Goal: Information Seeking & Learning: Compare options

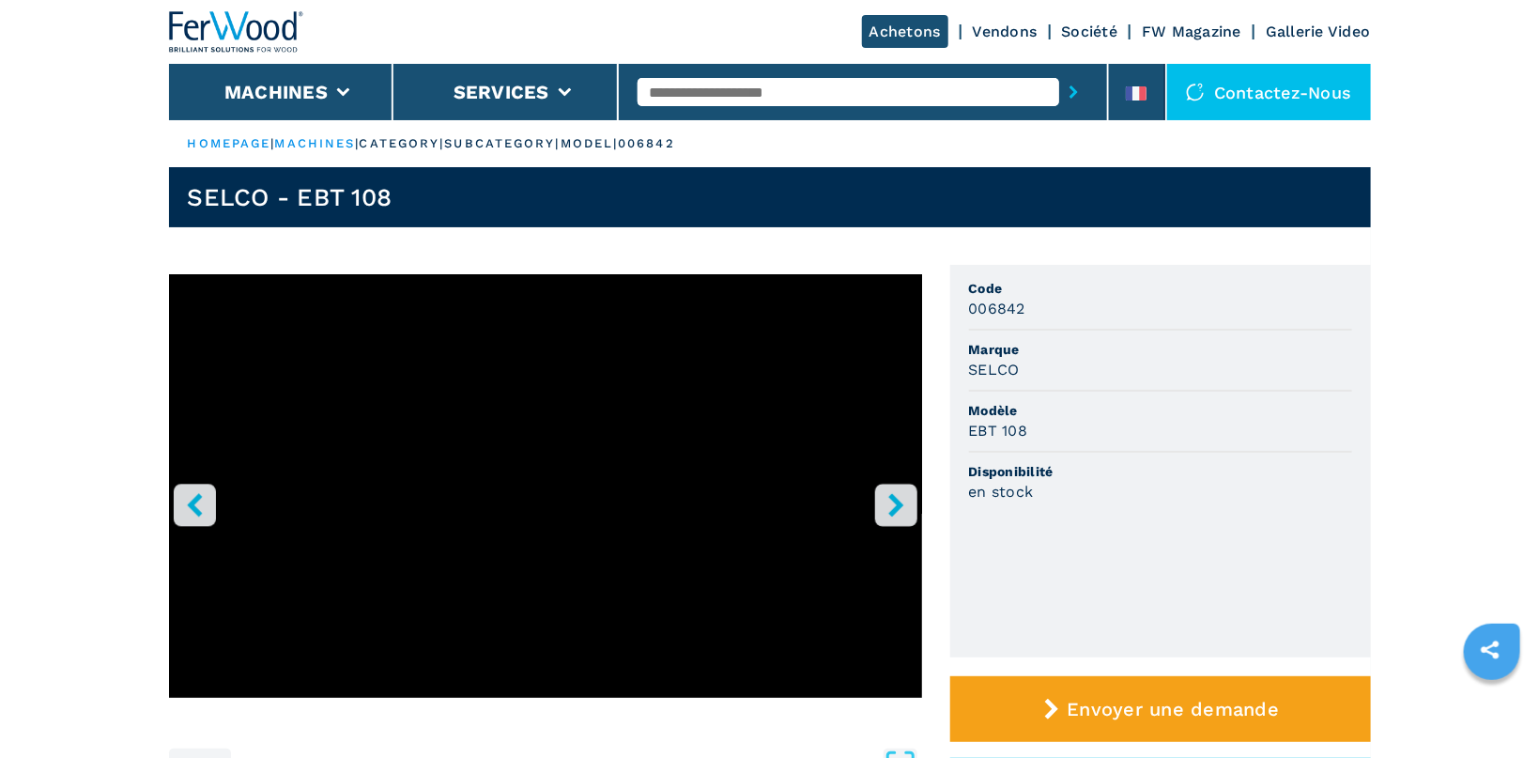
click at [905, 503] on icon "right-button" at bounding box center [895, 504] width 23 height 23
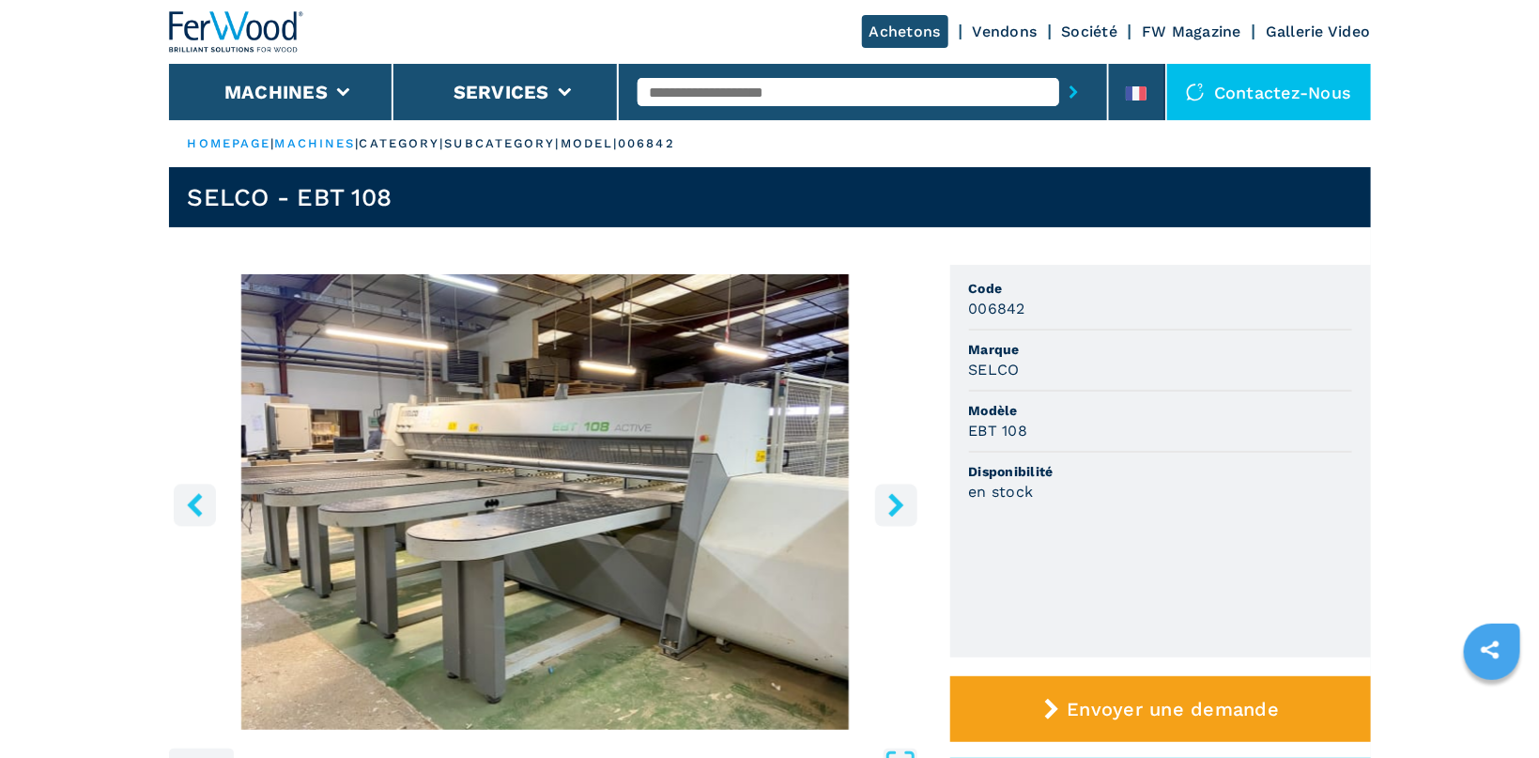
click at [905, 502] on icon "right-button" at bounding box center [895, 504] width 23 height 23
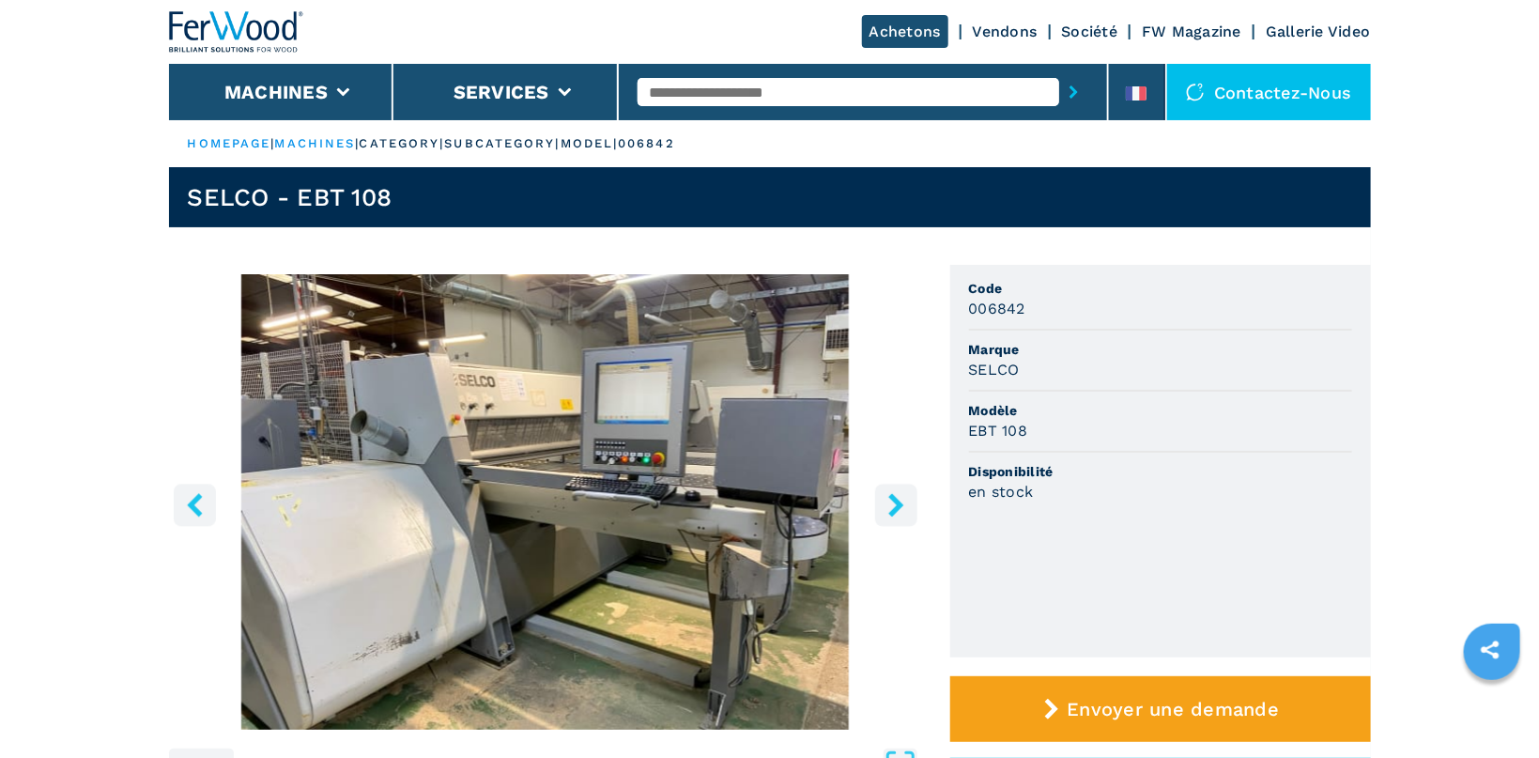
click at [905, 502] on icon "right-button" at bounding box center [895, 504] width 23 height 23
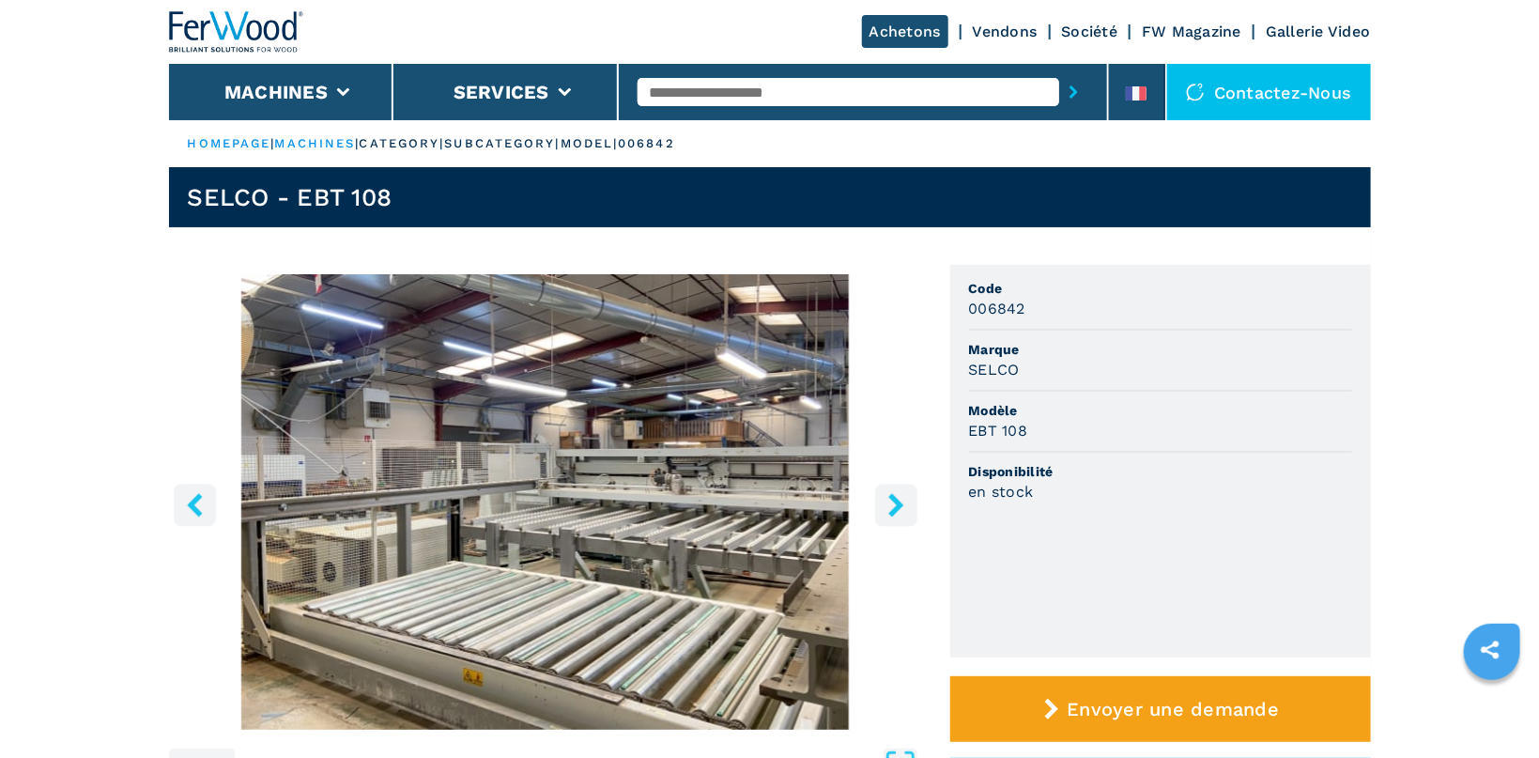
click at [905, 502] on icon "right-button" at bounding box center [895, 504] width 23 height 23
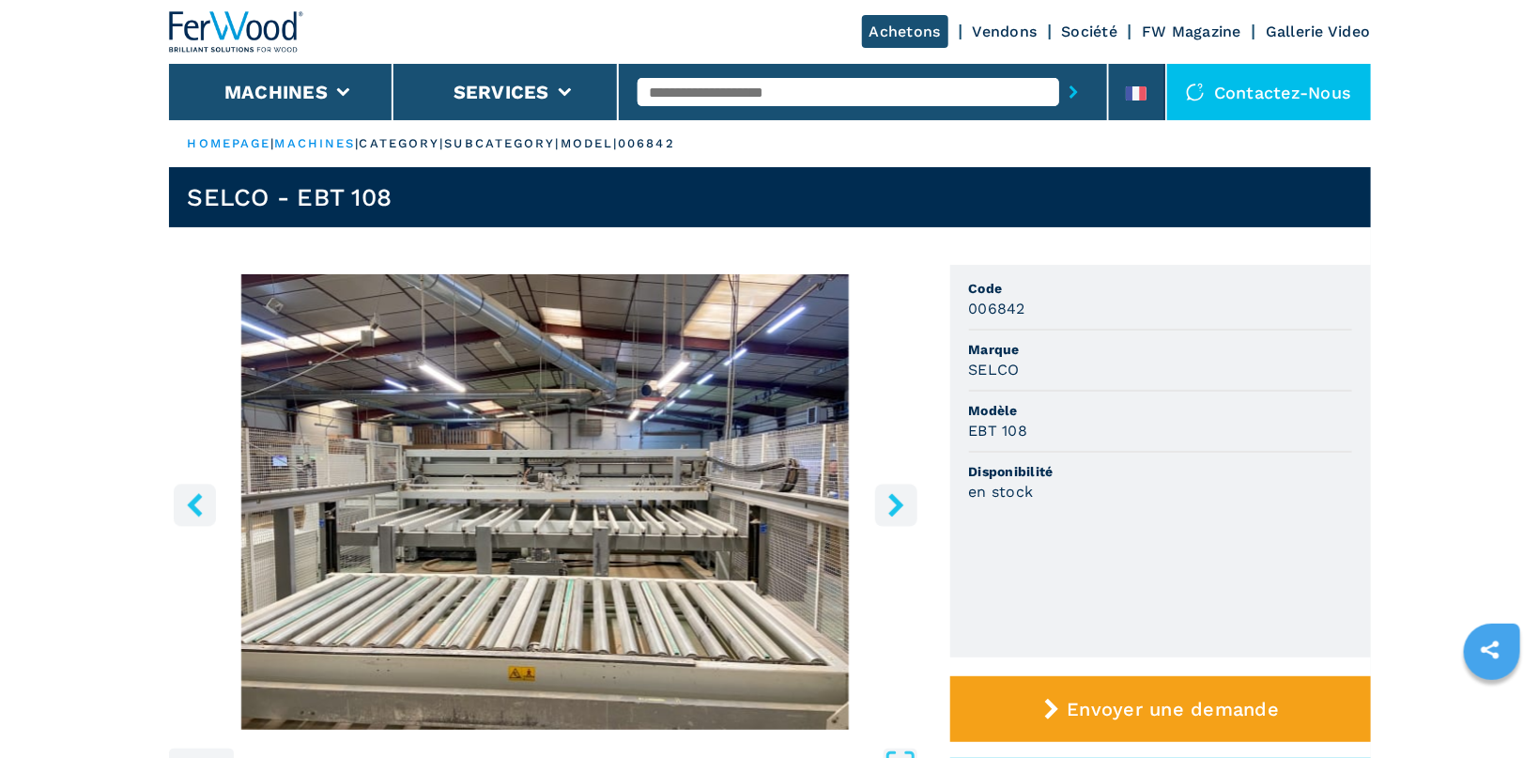
click at [905, 502] on icon "right-button" at bounding box center [895, 504] width 23 height 23
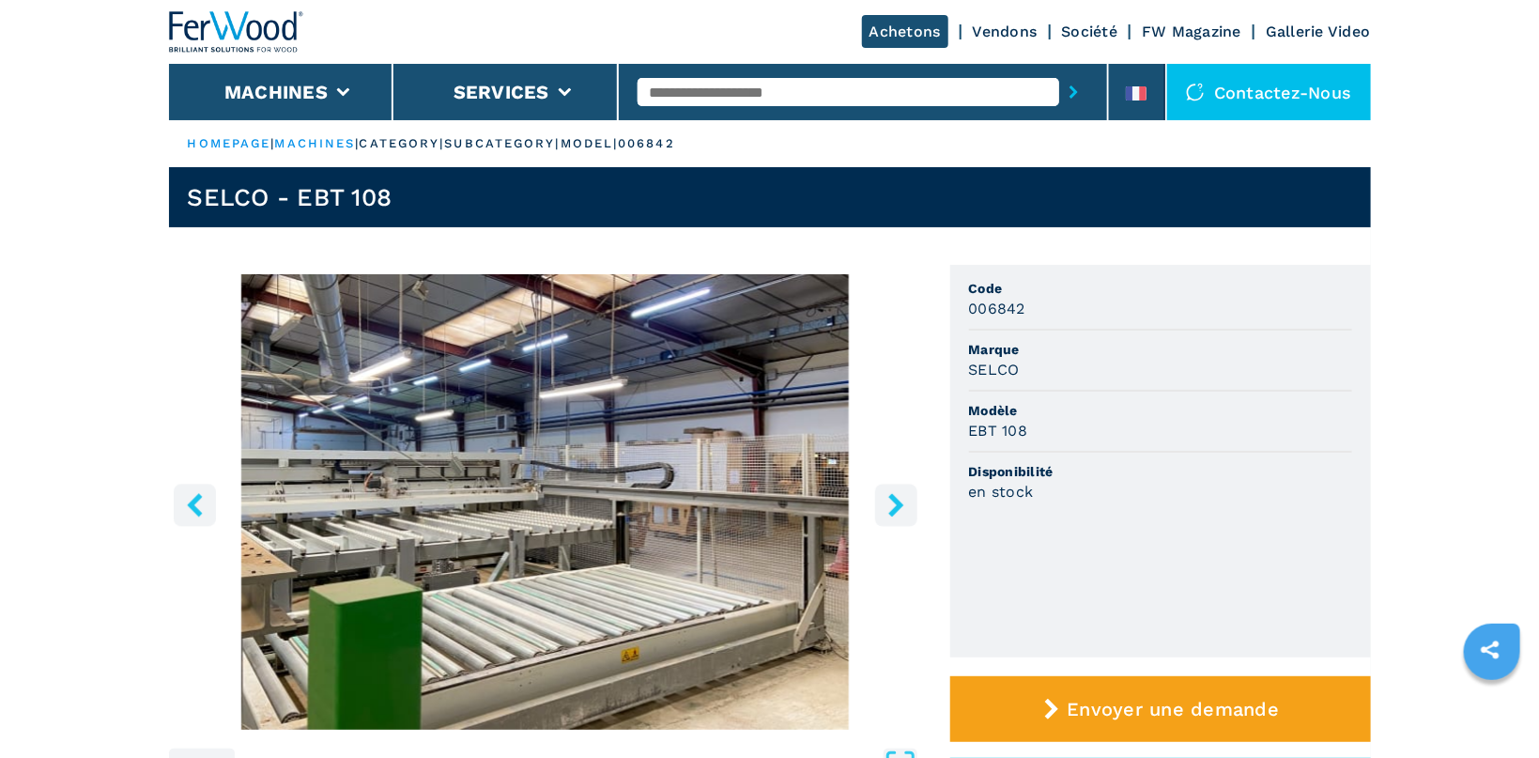
click at [905, 502] on icon "right-button" at bounding box center [895, 504] width 23 height 23
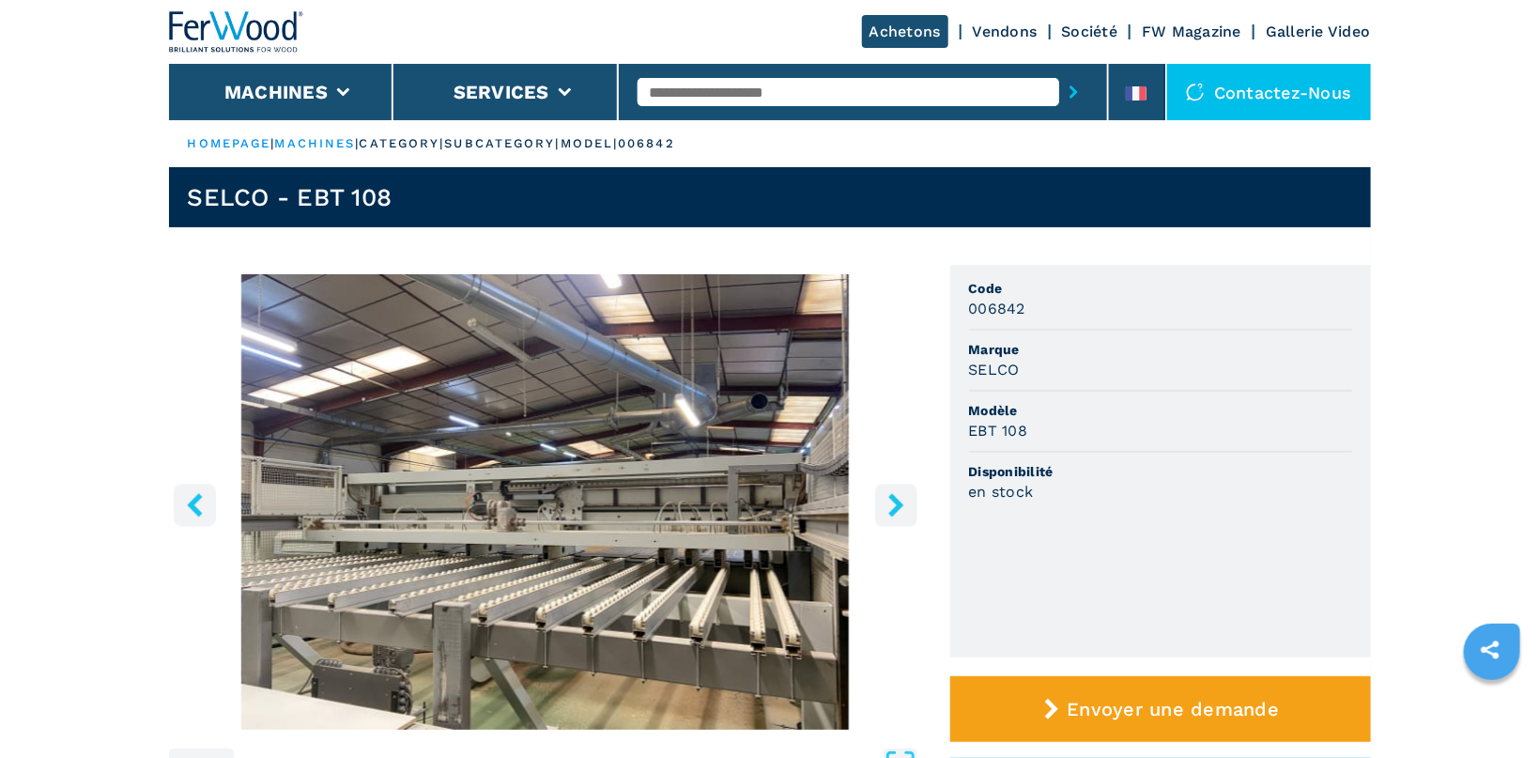
click at [905, 502] on icon "right-button" at bounding box center [895, 504] width 23 height 23
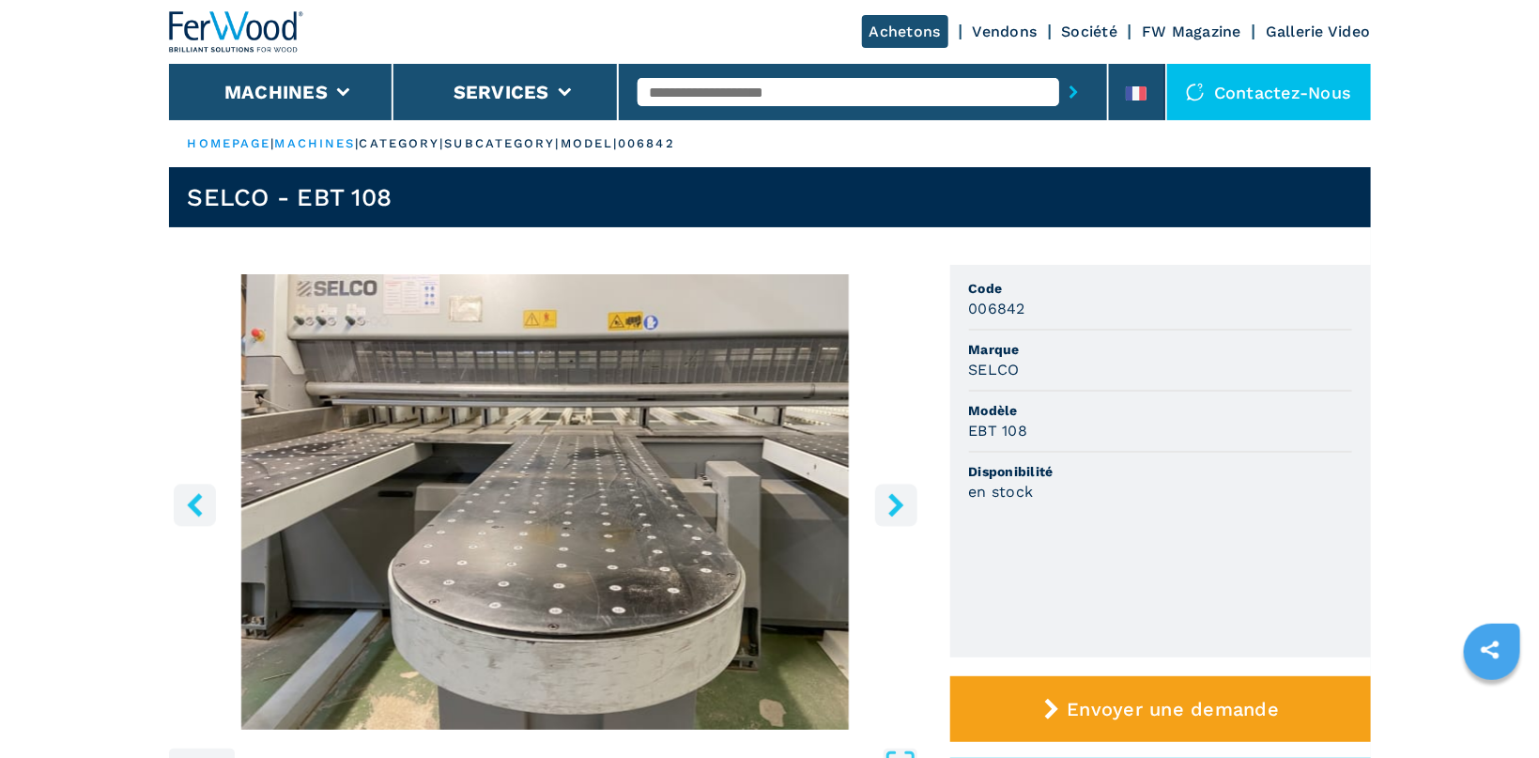
click at [905, 502] on icon "right-button" at bounding box center [895, 504] width 23 height 23
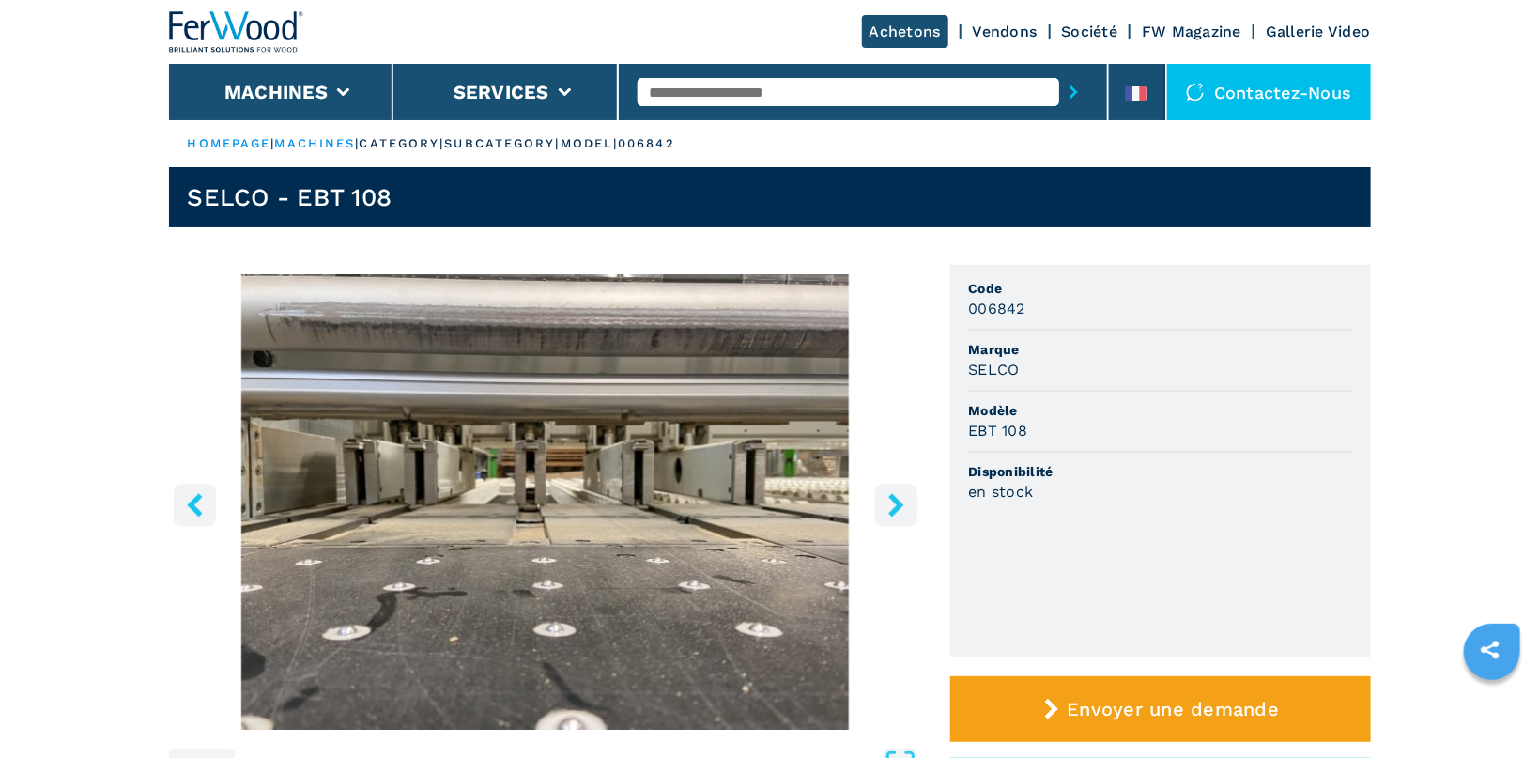
click at [905, 502] on icon "right-button" at bounding box center [895, 504] width 23 height 23
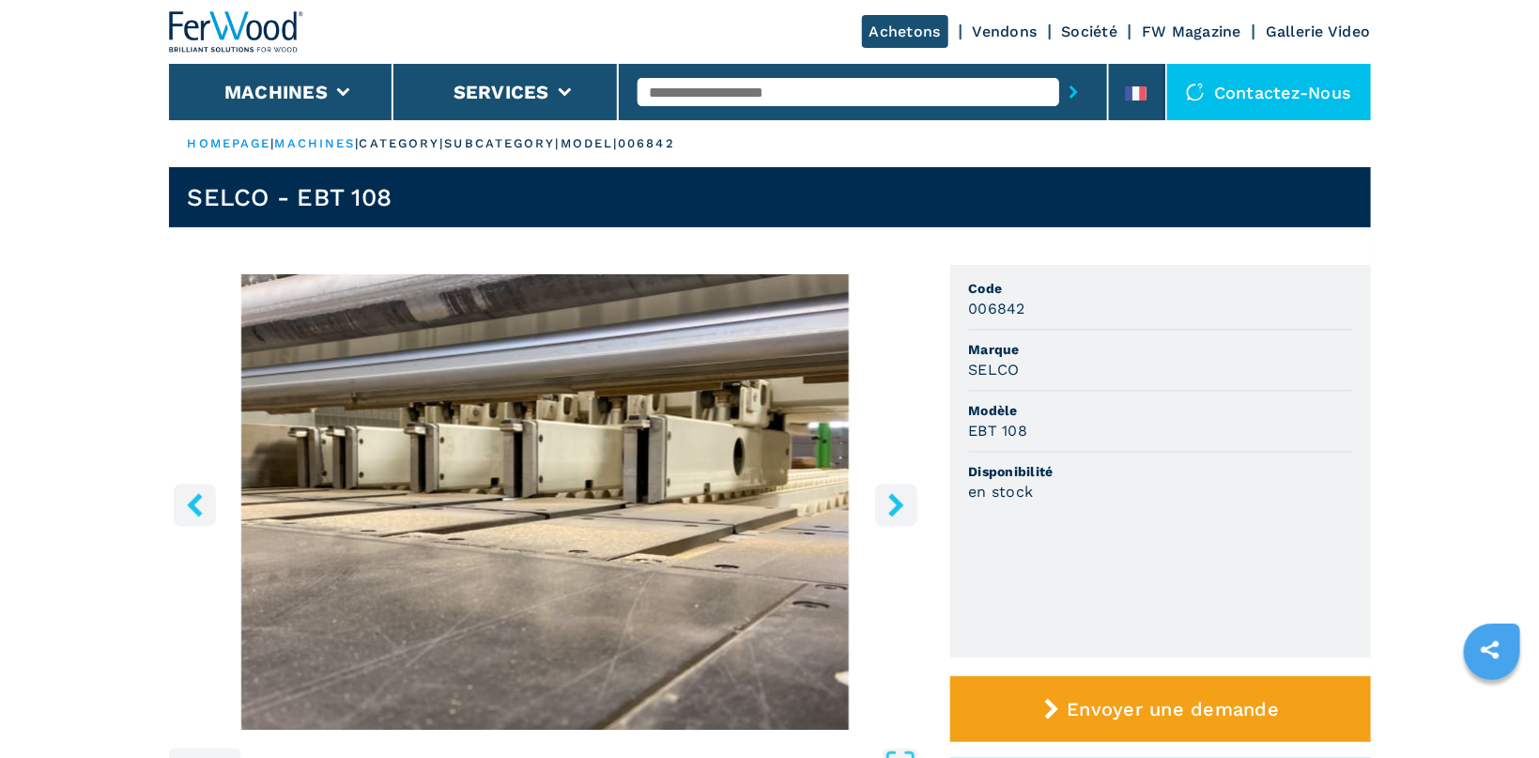
click at [905, 502] on icon "right-button" at bounding box center [895, 504] width 23 height 23
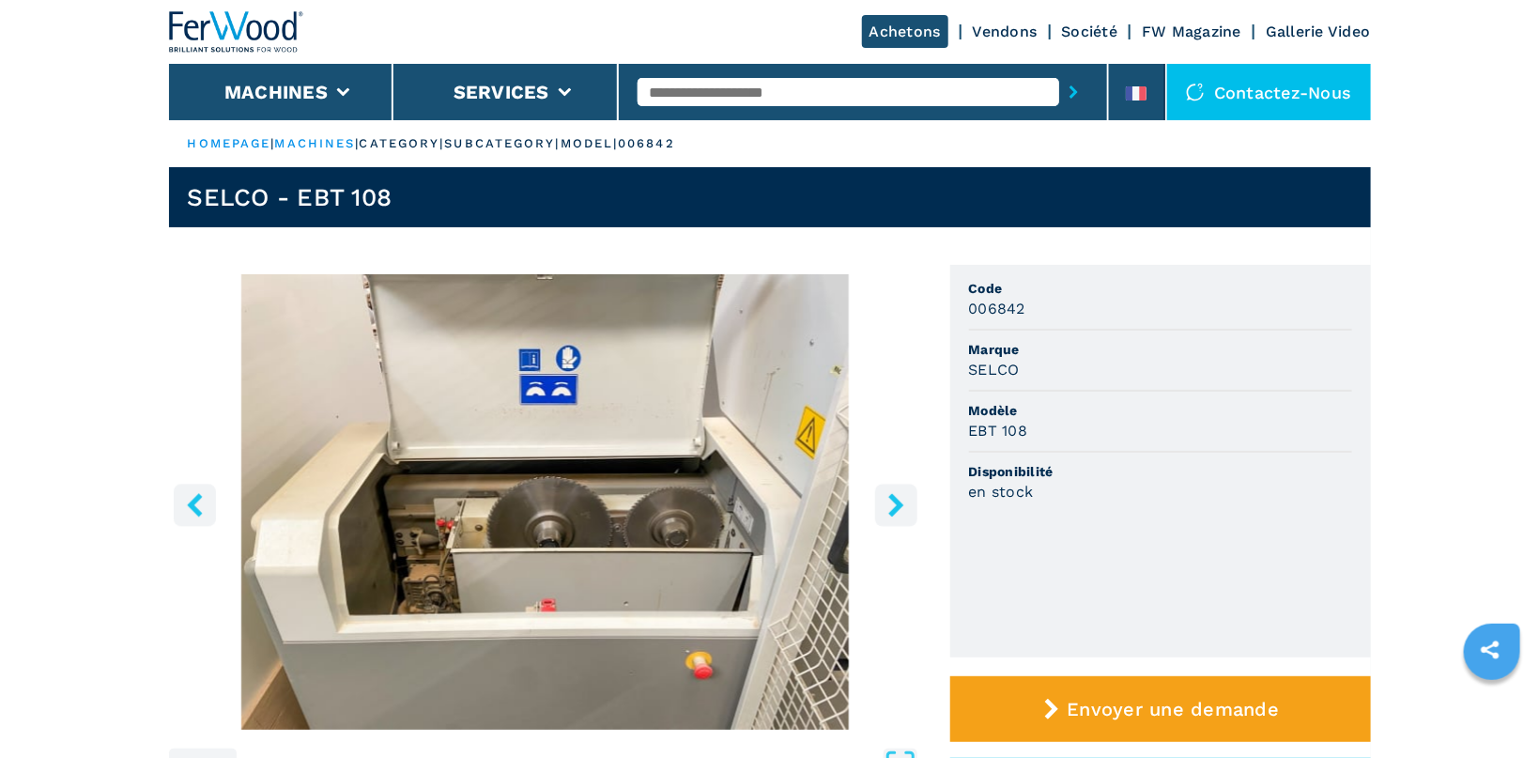
click at [905, 502] on icon "right-button" at bounding box center [895, 504] width 23 height 23
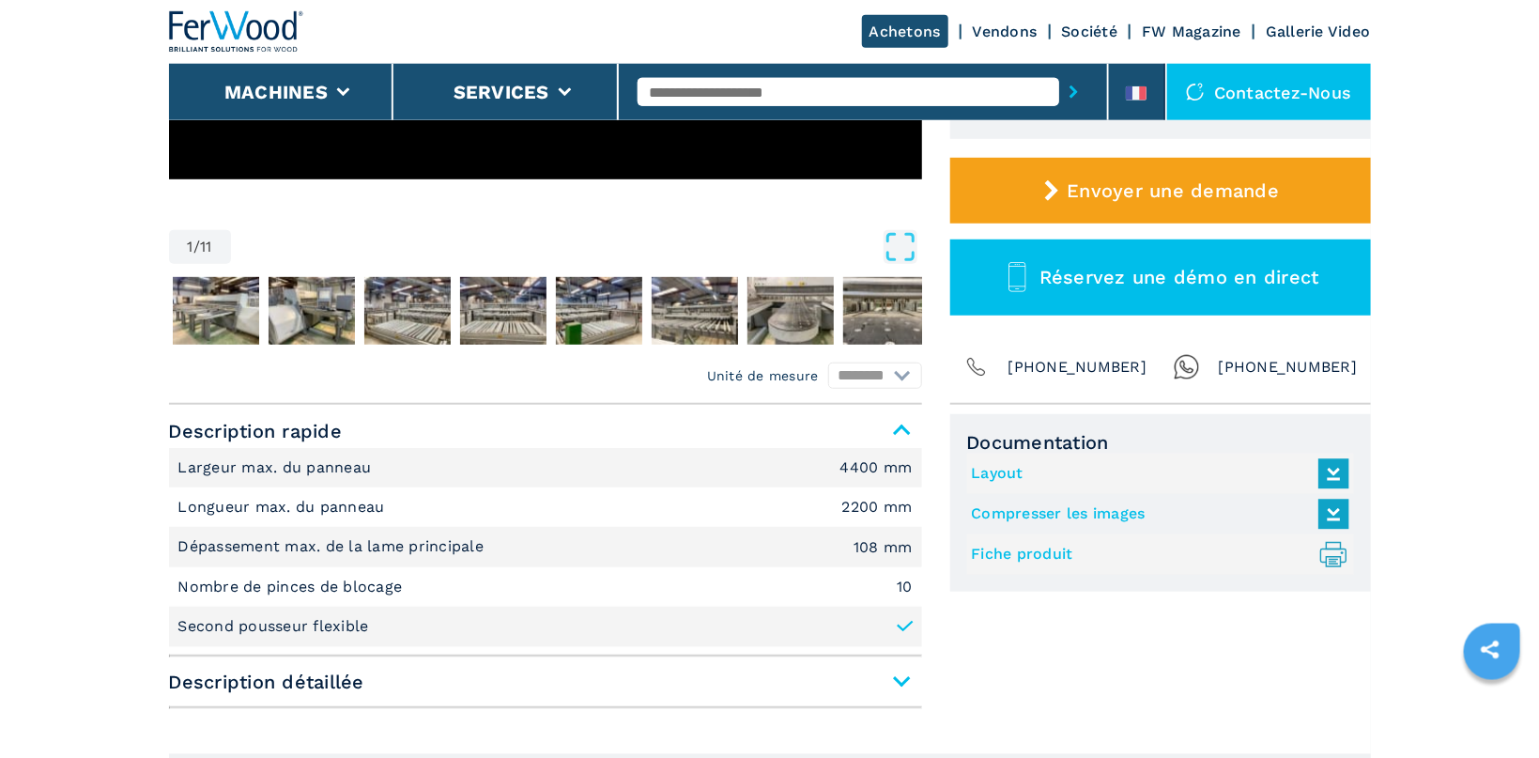
scroll to position [597, 0]
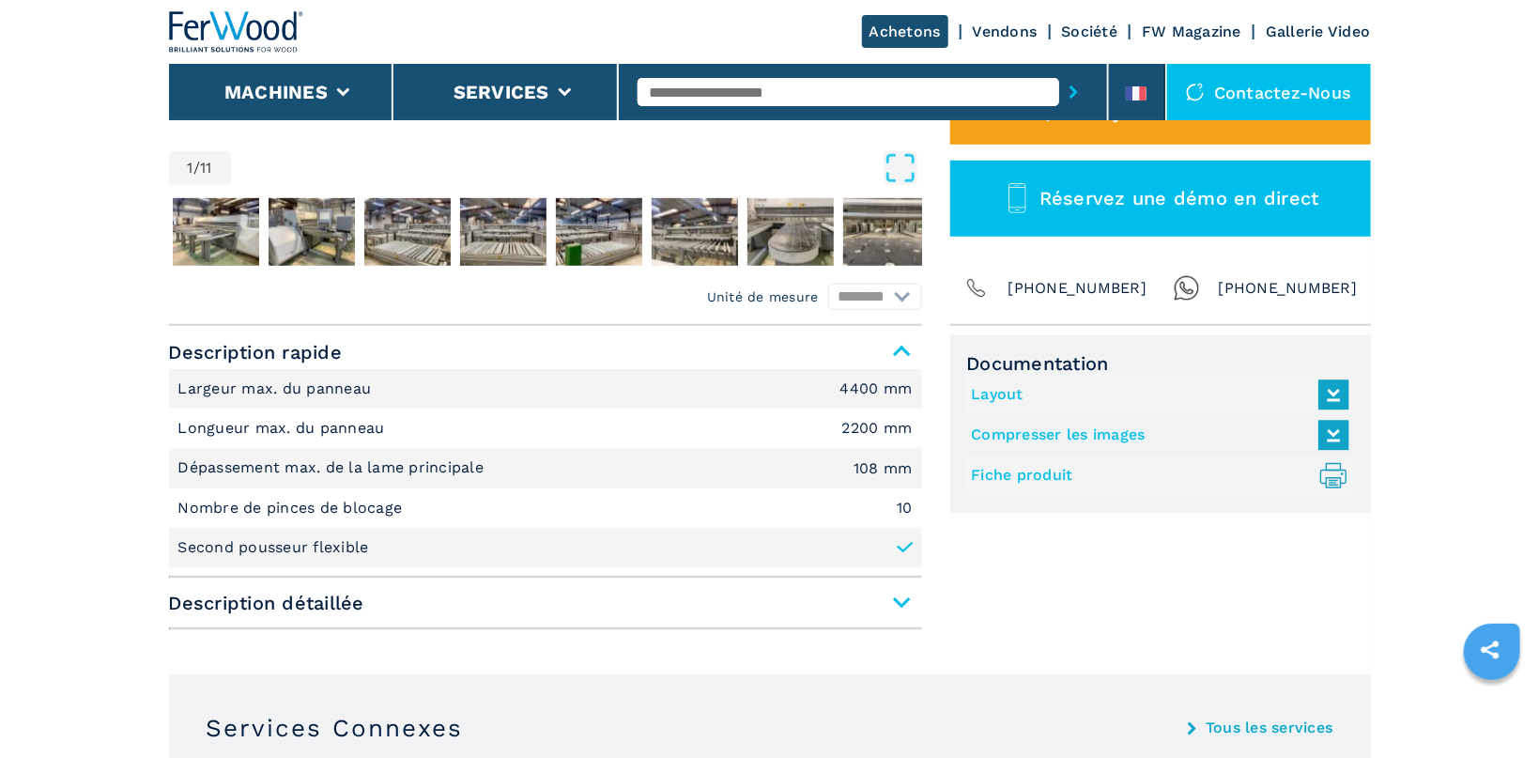
click at [909, 601] on span "Description détaillée" at bounding box center [545, 603] width 753 height 34
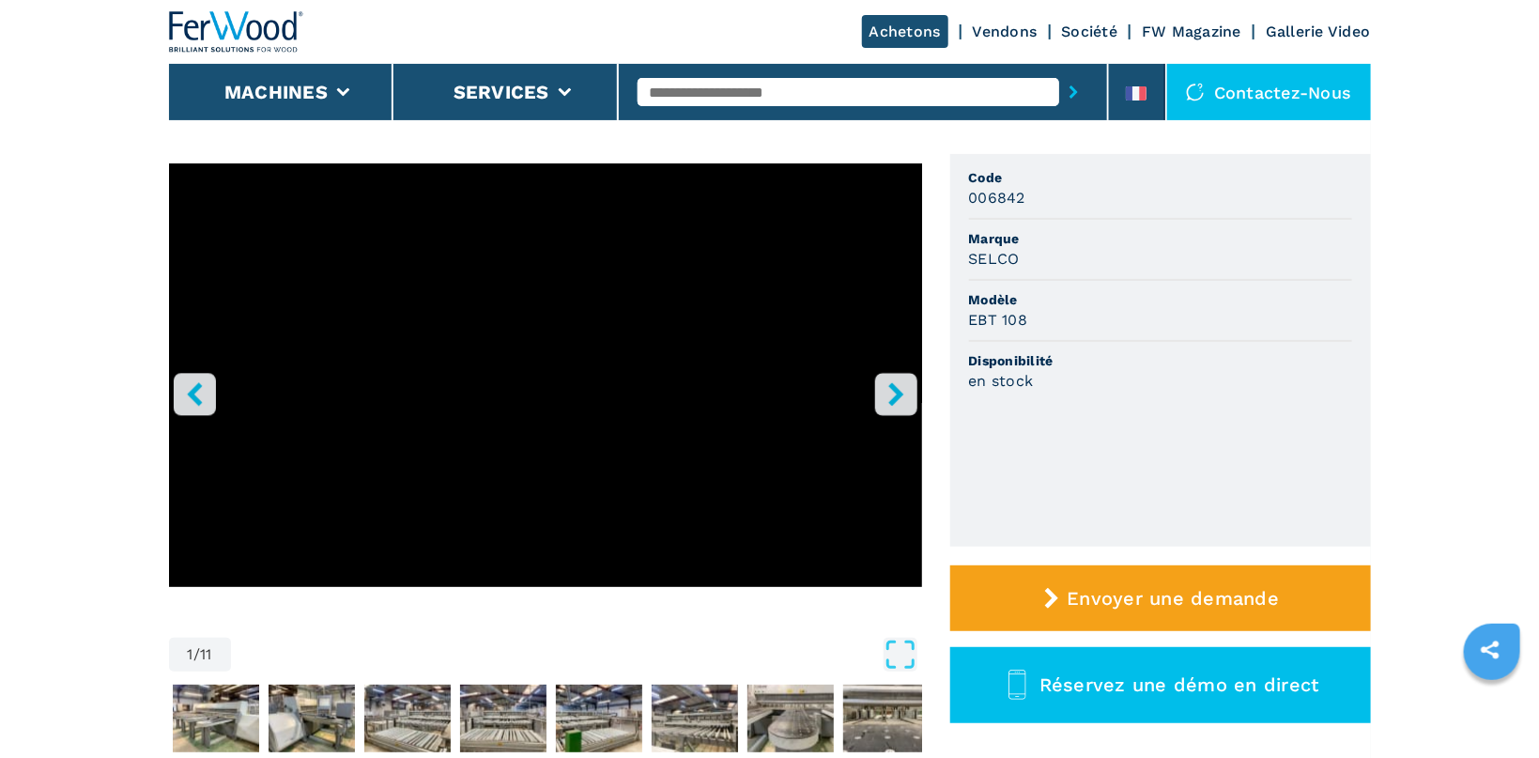
scroll to position [0, 0]
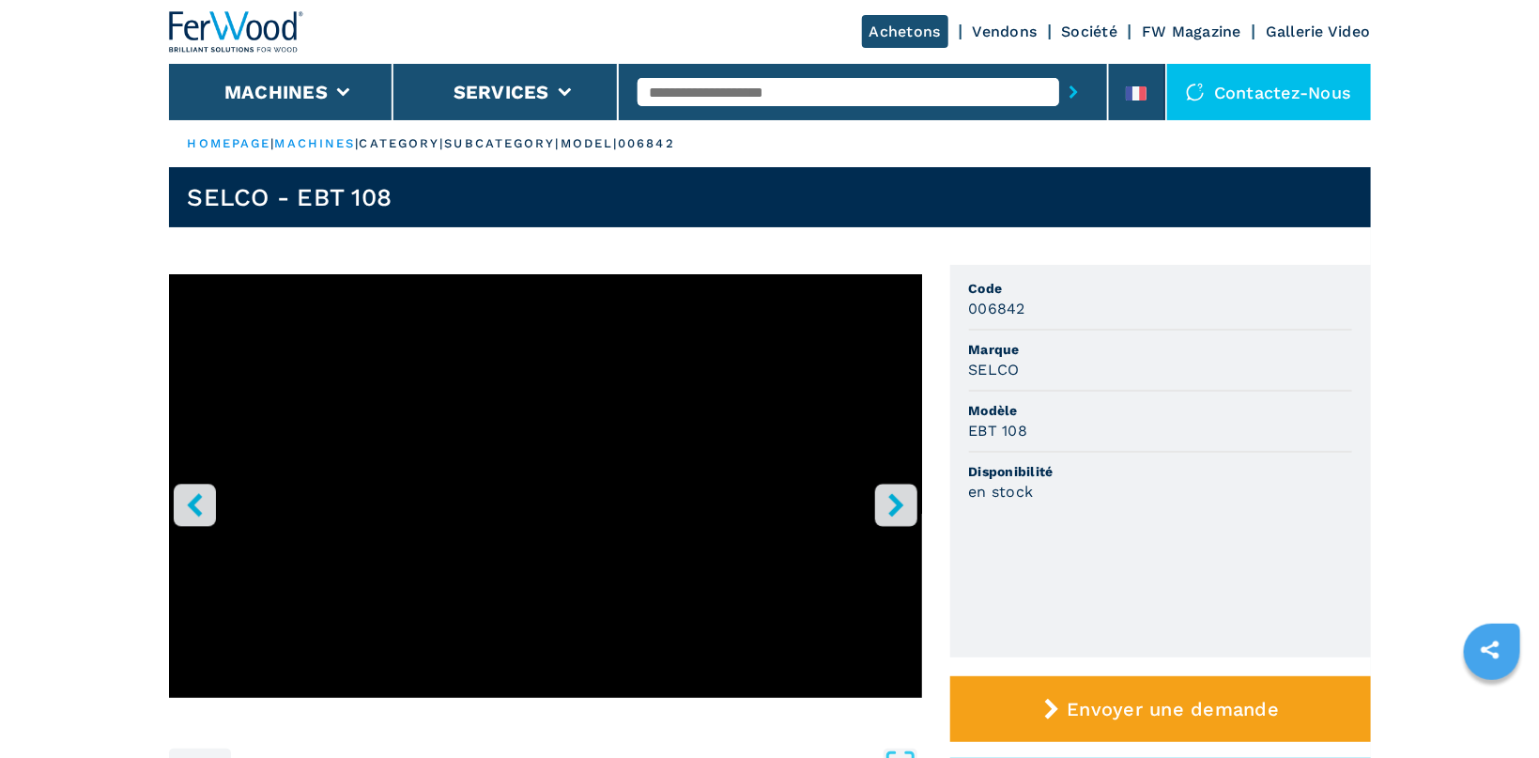
click at [890, 502] on icon "right-button" at bounding box center [895, 504] width 23 height 23
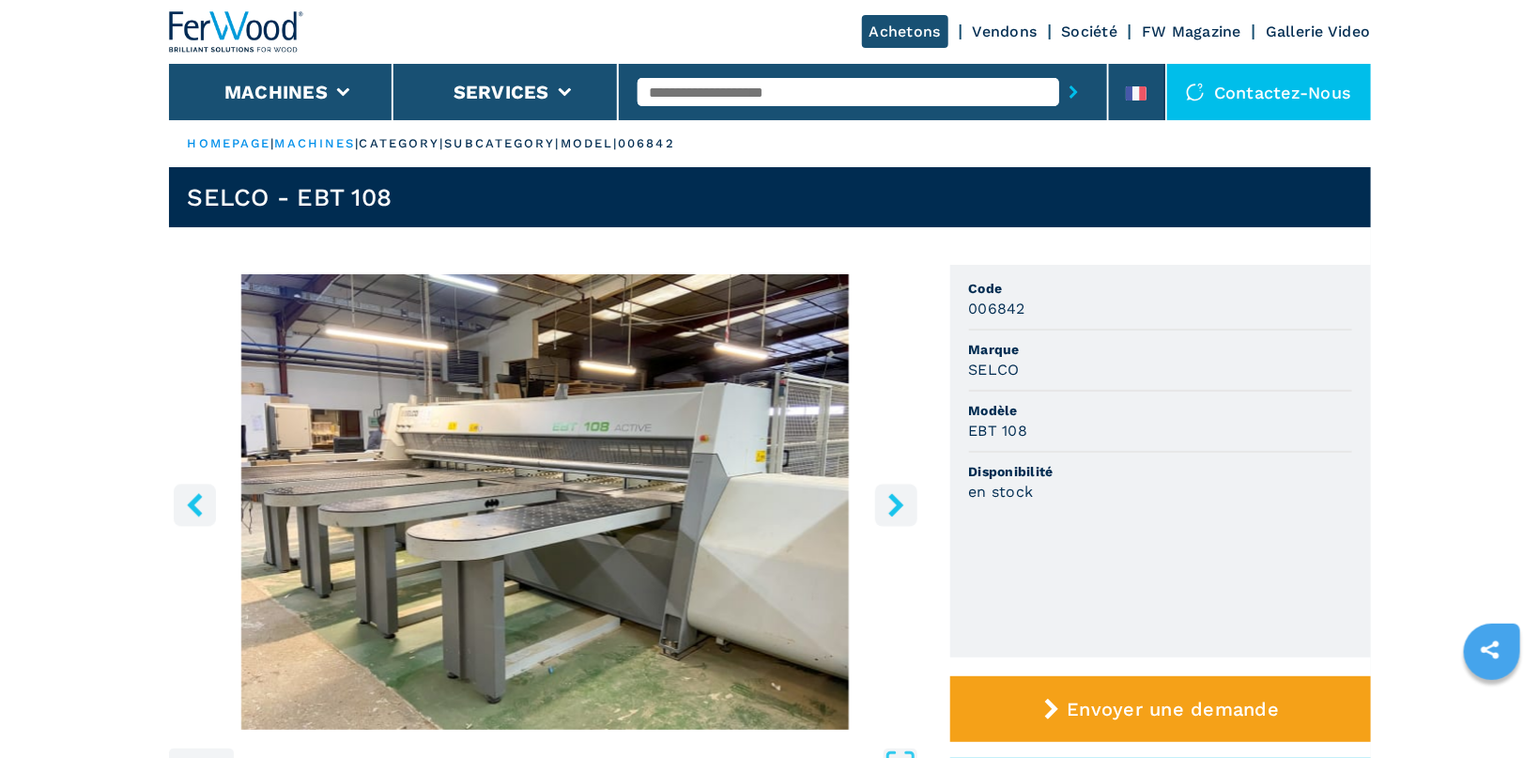
click at [890, 498] on icon "right-button" at bounding box center [895, 504] width 15 height 23
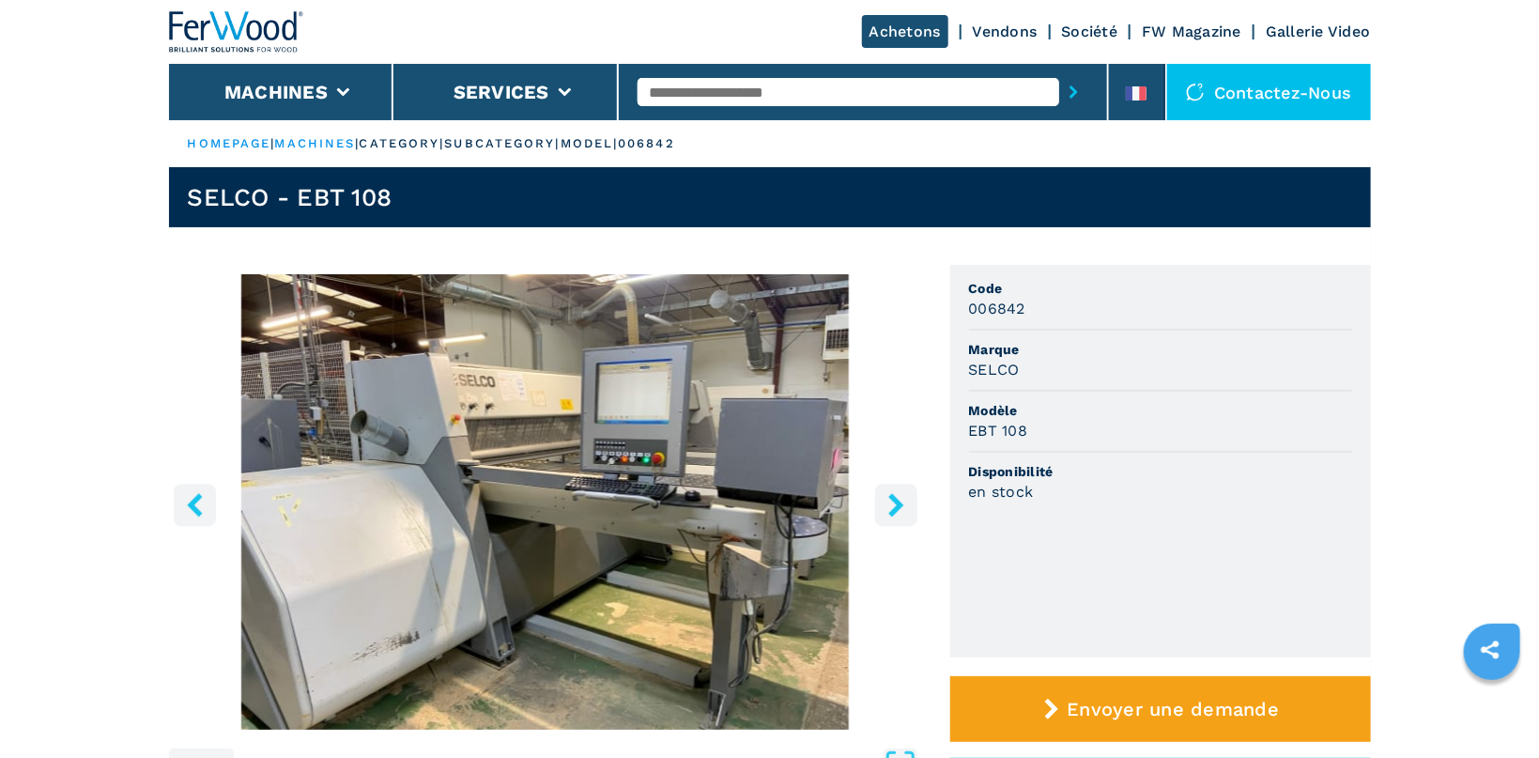
click at [890, 498] on icon "right-button" at bounding box center [895, 504] width 15 height 23
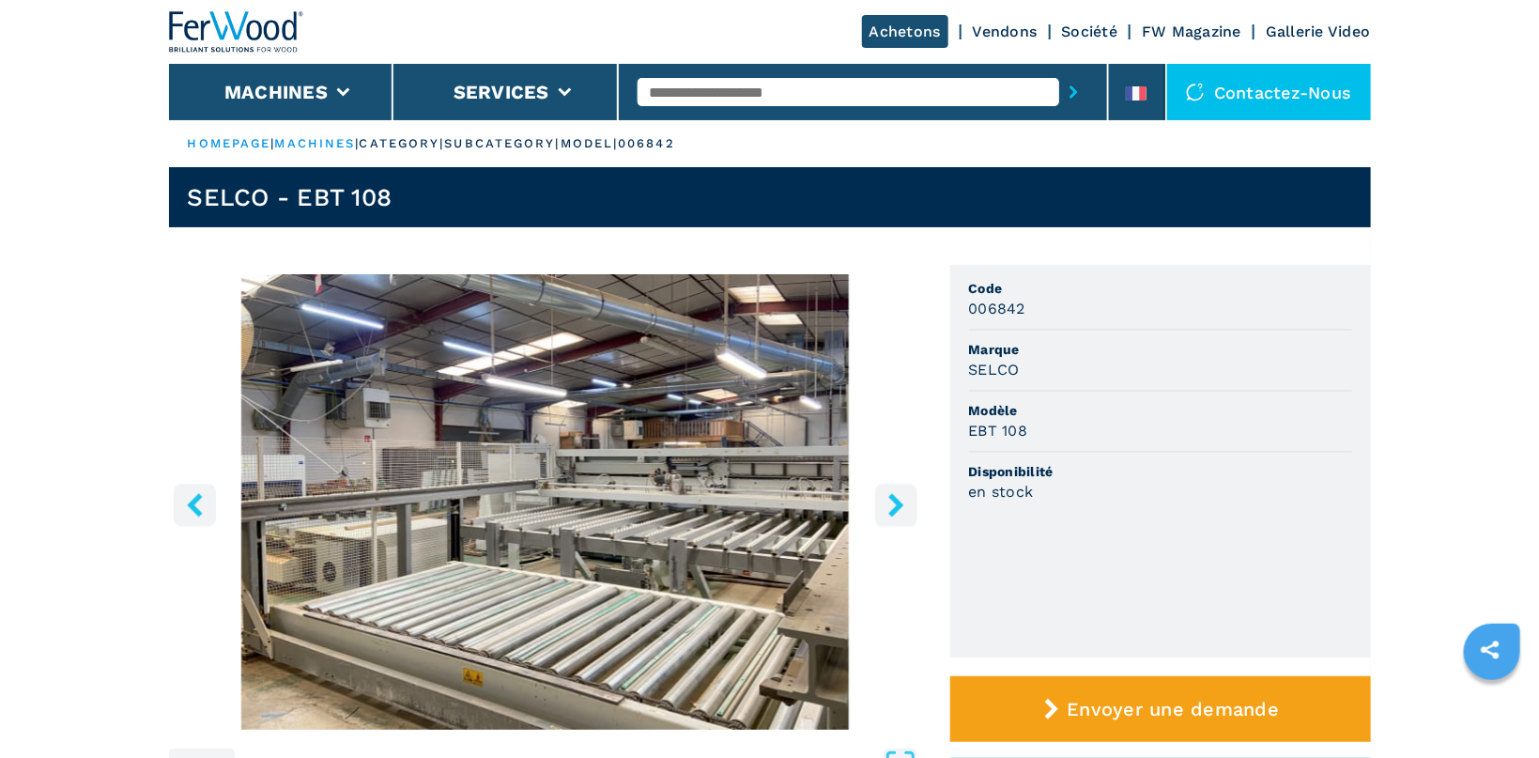
click at [890, 498] on icon "right-button" at bounding box center [895, 504] width 15 height 23
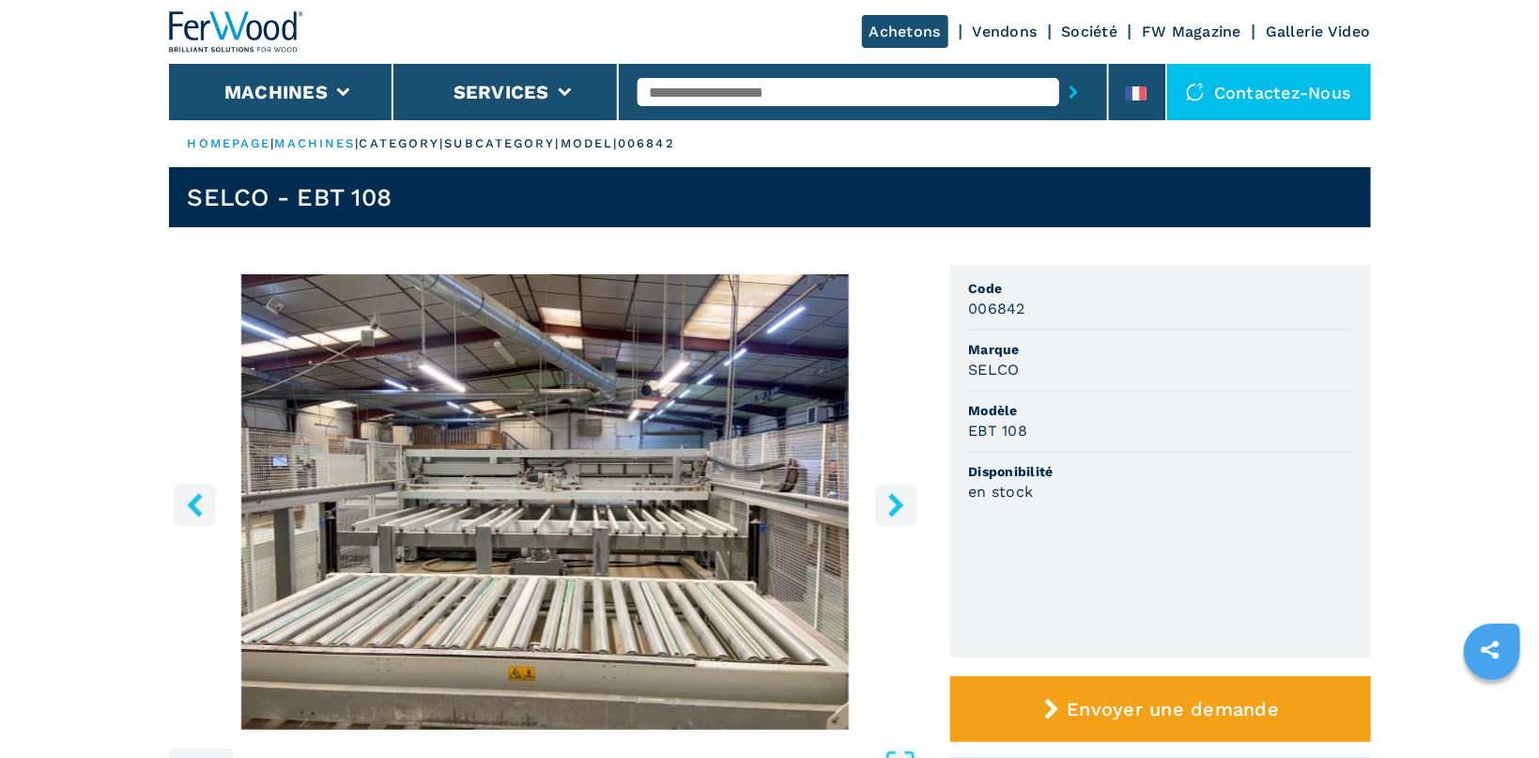
click at [890, 498] on icon "right-button" at bounding box center [895, 504] width 15 height 23
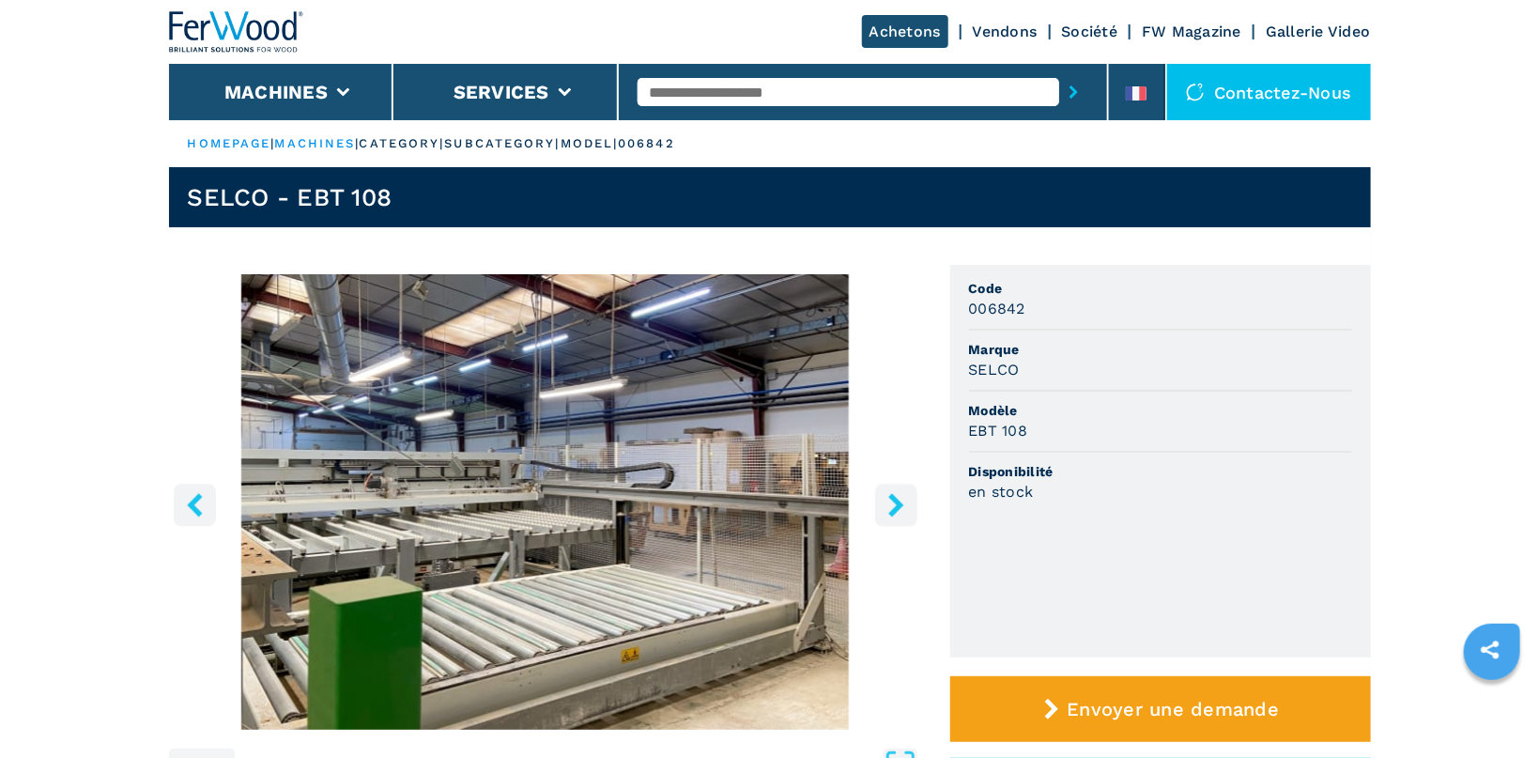
click at [890, 498] on icon "right-button" at bounding box center [895, 504] width 15 height 23
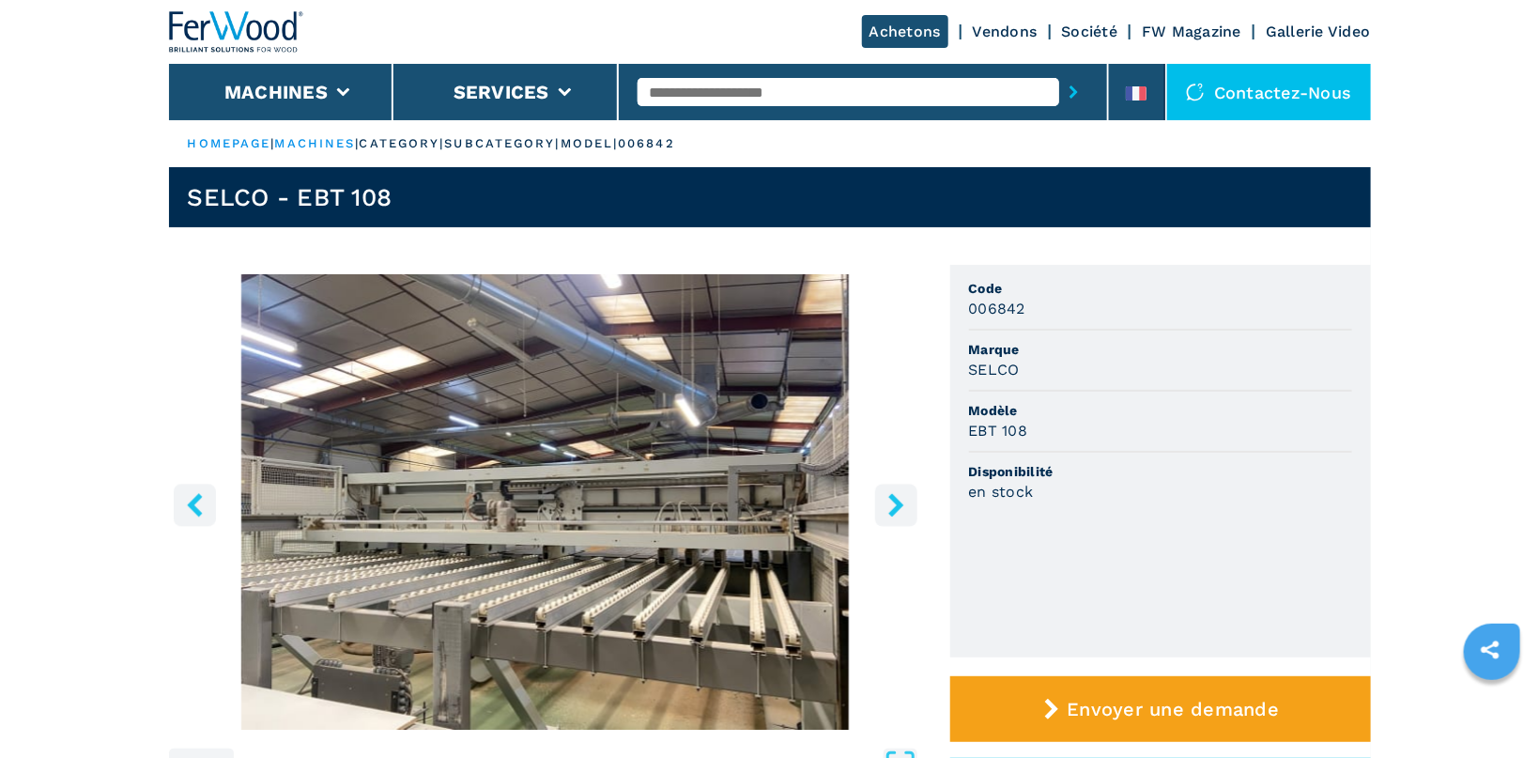
click at [890, 498] on icon "right-button" at bounding box center [895, 504] width 15 height 23
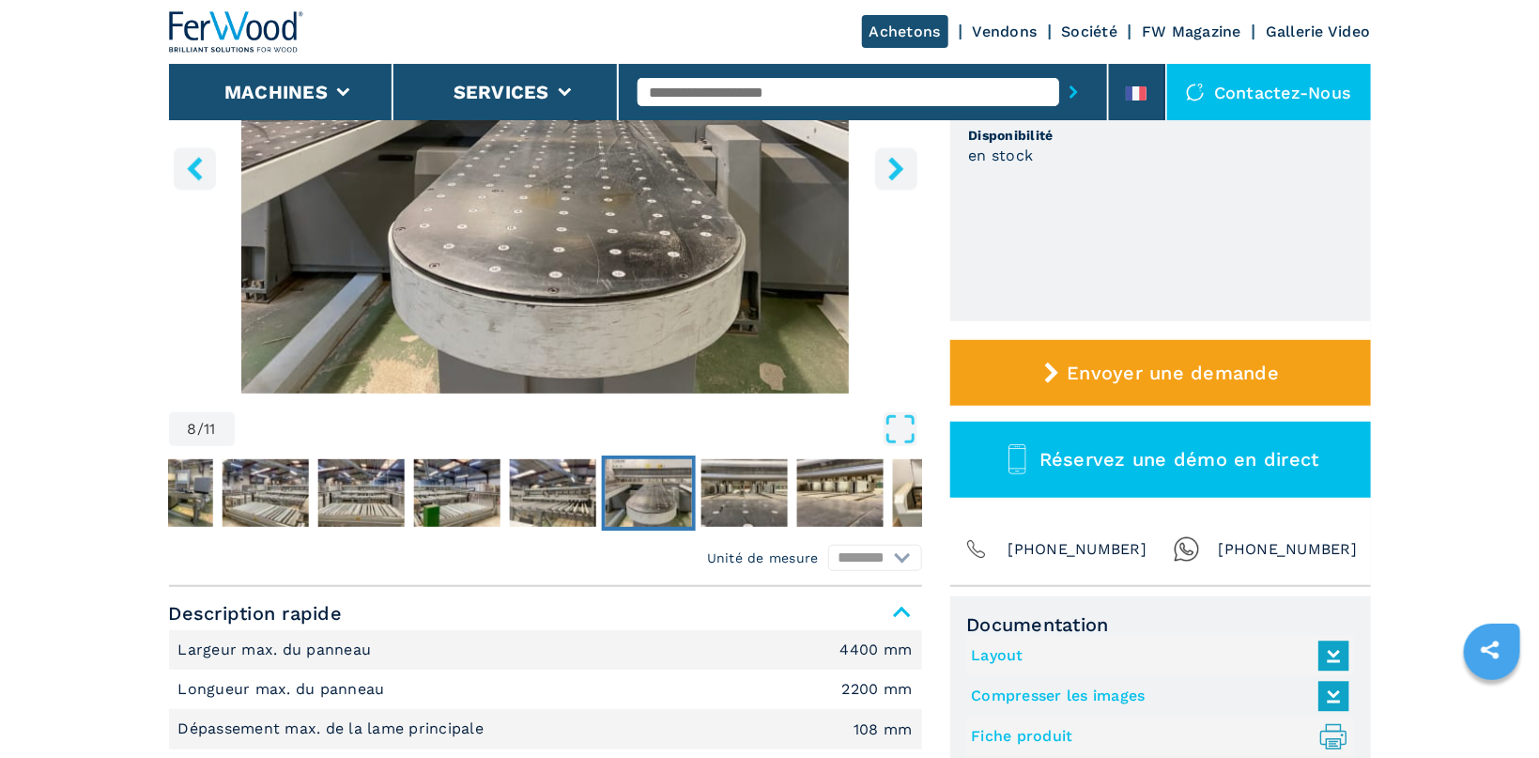
scroll to position [498, 0]
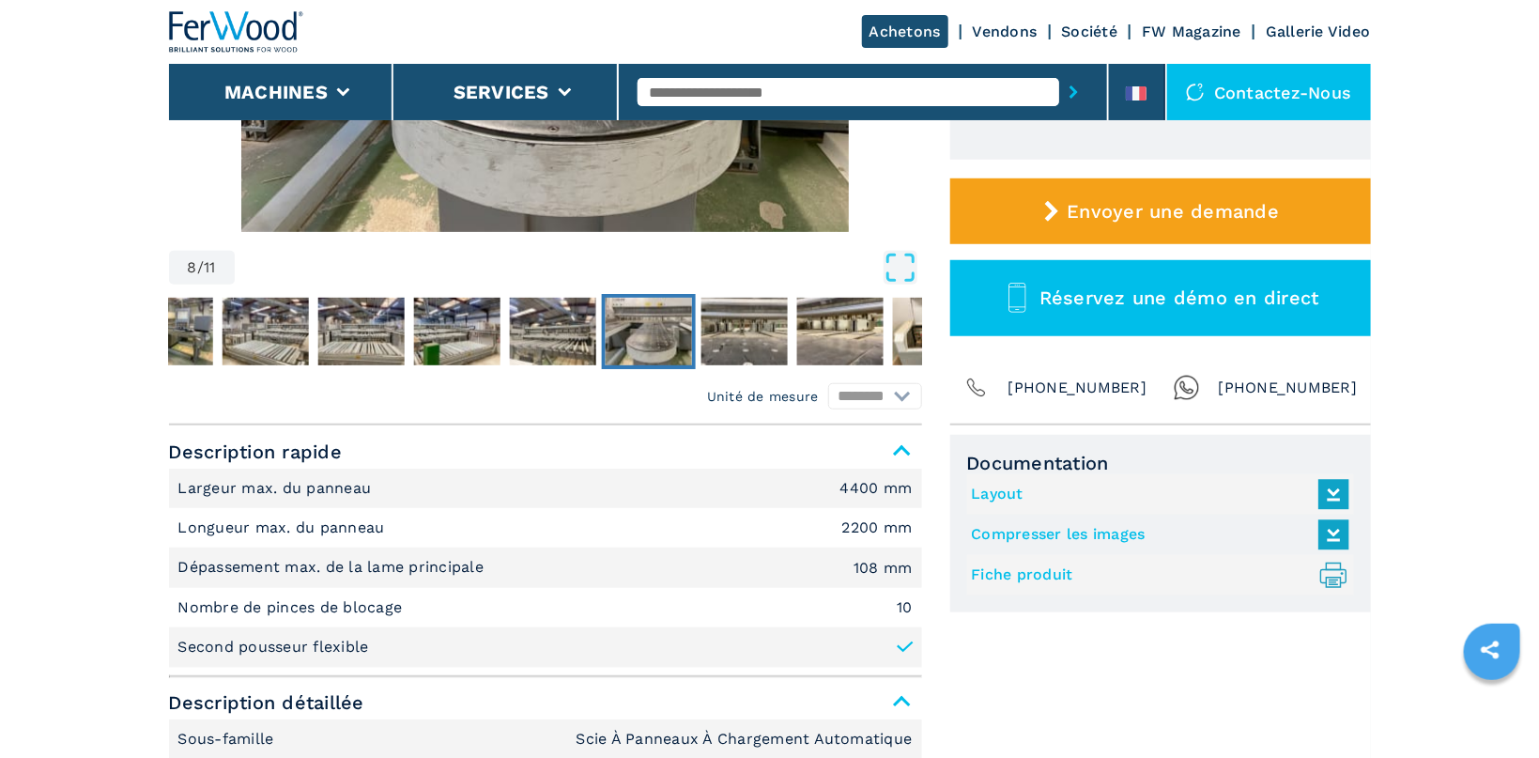
click at [1048, 574] on link "Fiche produit .prefix__st0{stroke-linecap:round;stroke-linejoin:round}.prefix__…" at bounding box center [1156, 574] width 368 height 31
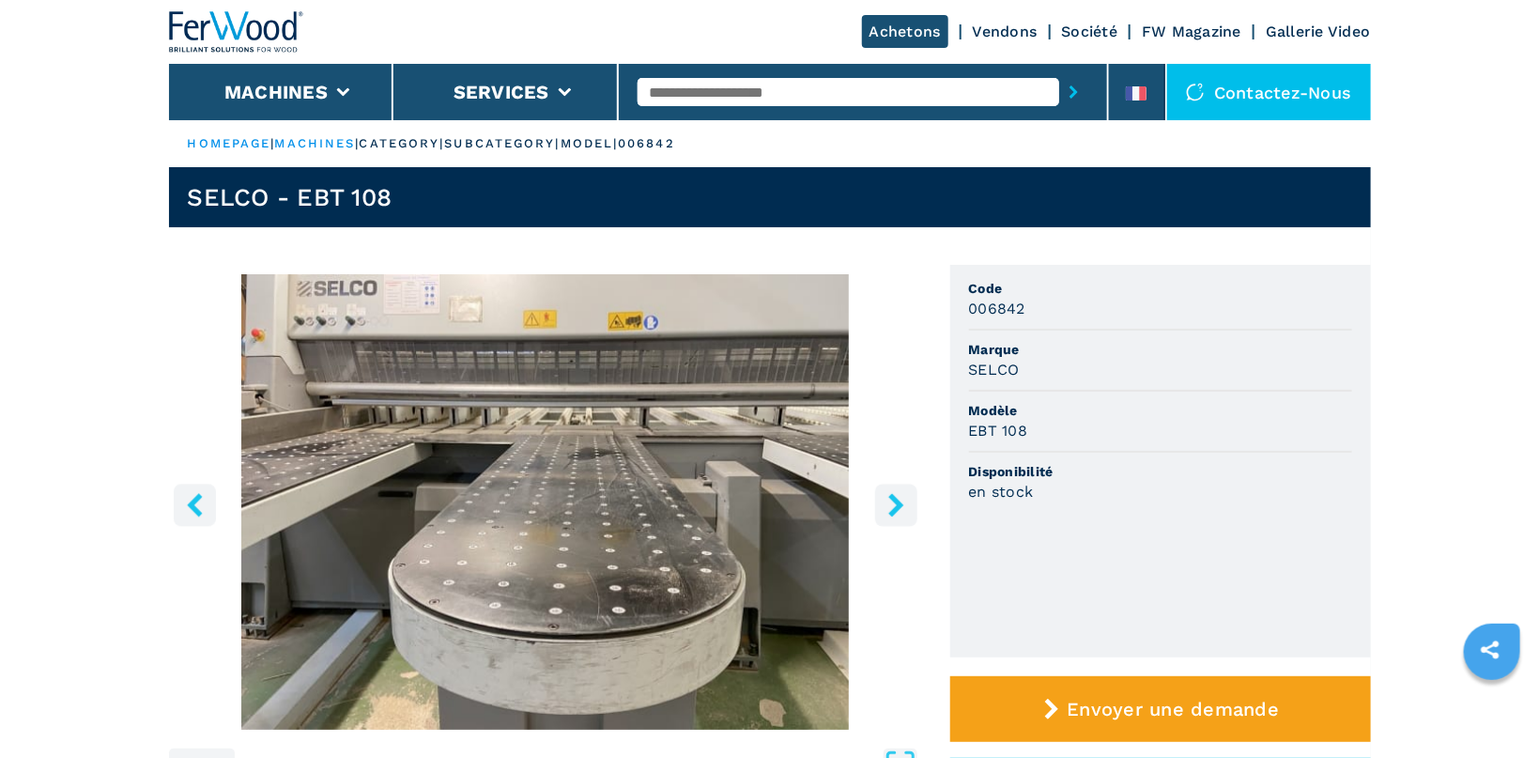
scroll to position [398, 0]
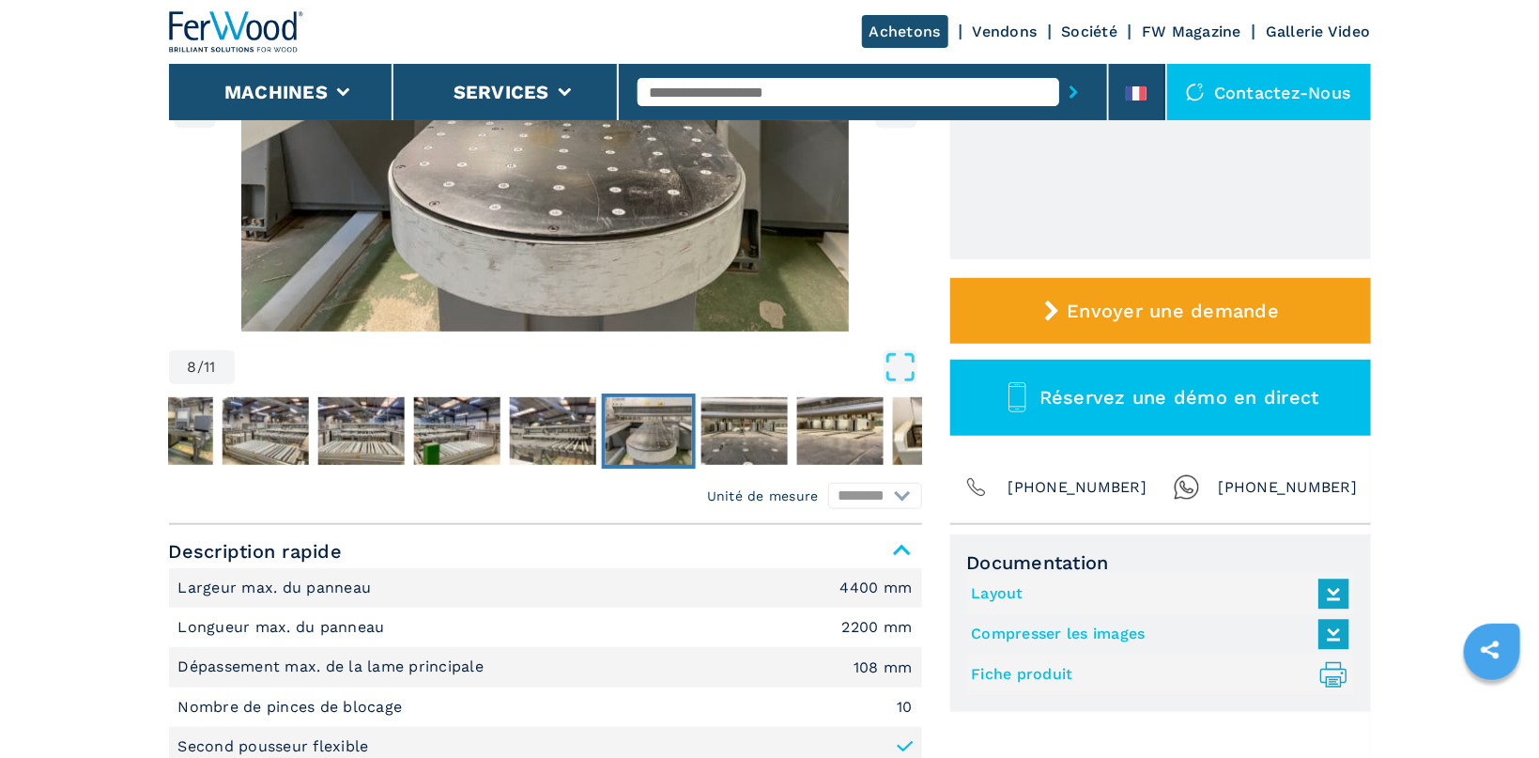
click at [990, 588] on link "Layout" at bounding box center [1156, 593] width 368 height 31
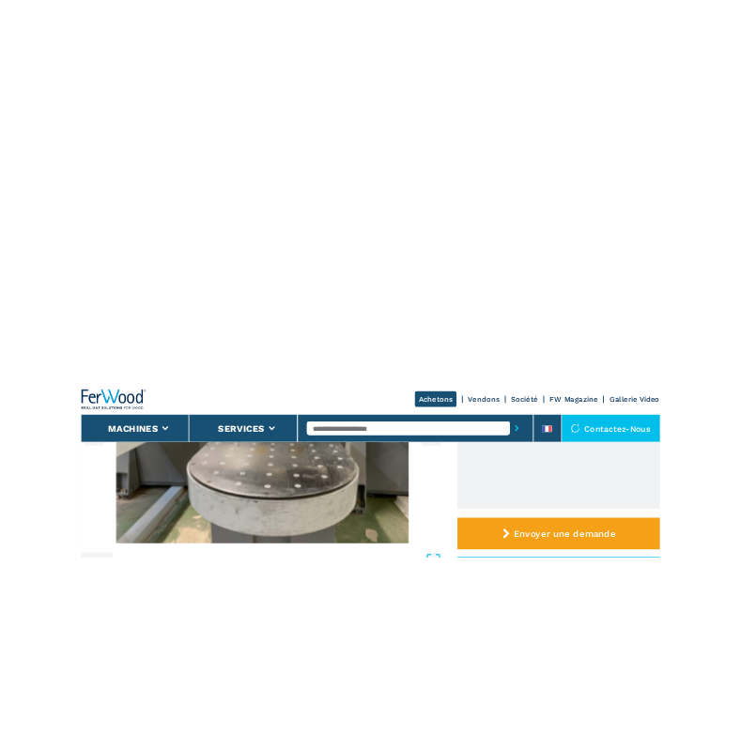
scroll to position [0, 0]
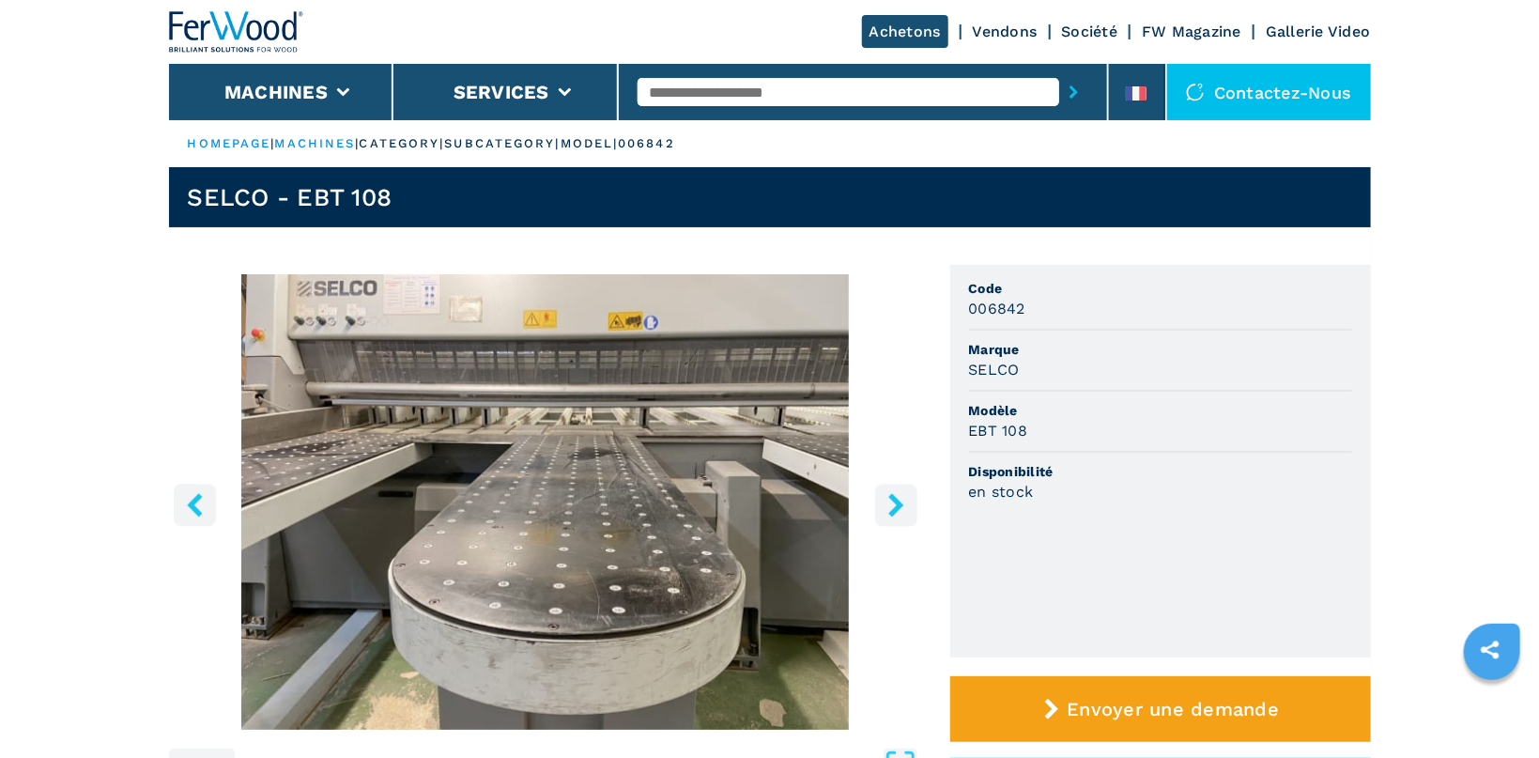
click at [891, 506] on icon "right-button" at bounding box center [895, 504] width 23 height 23
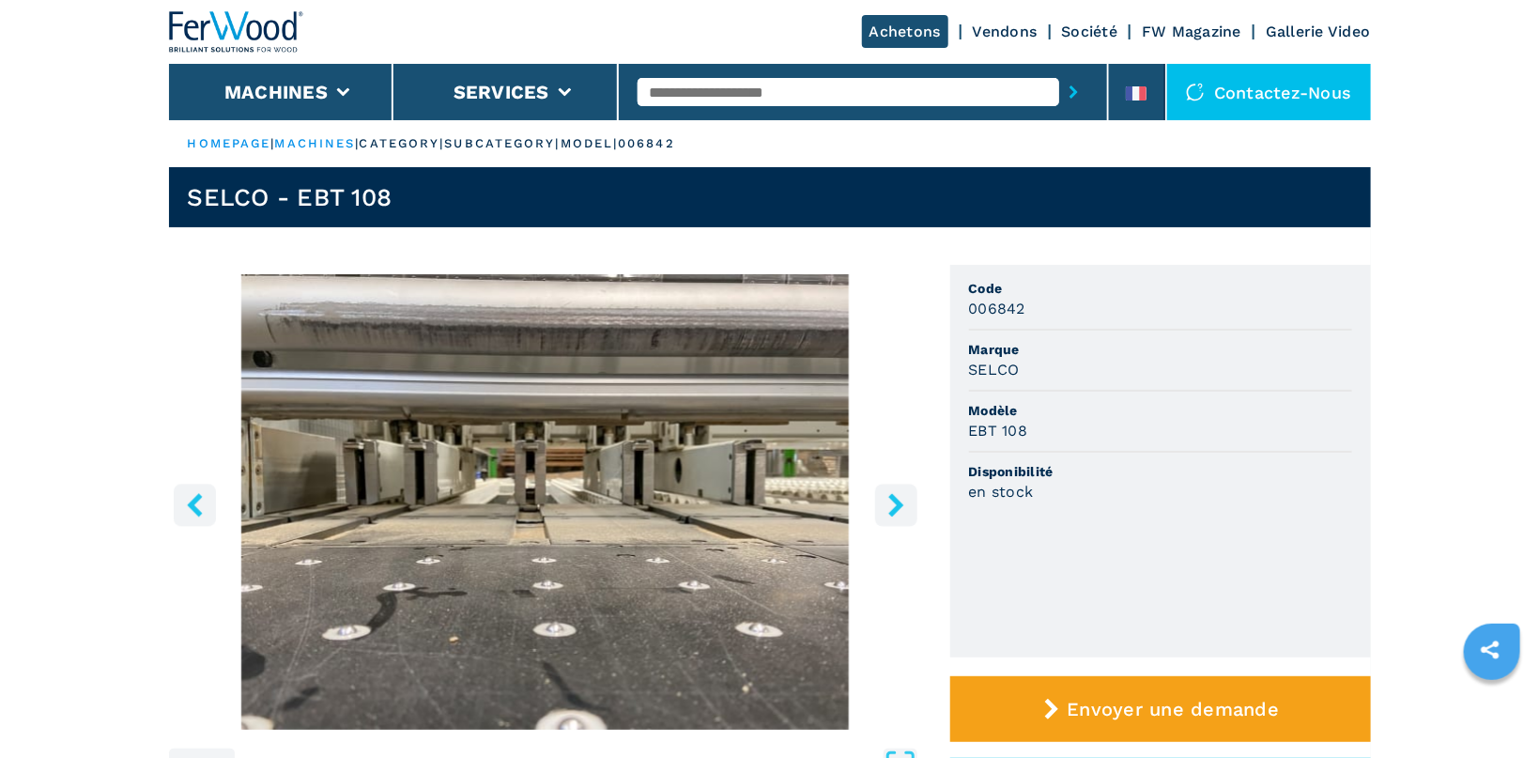
click at [891, 506] on icon "right-button" at bounding box center [895, 504] width 23 height 23
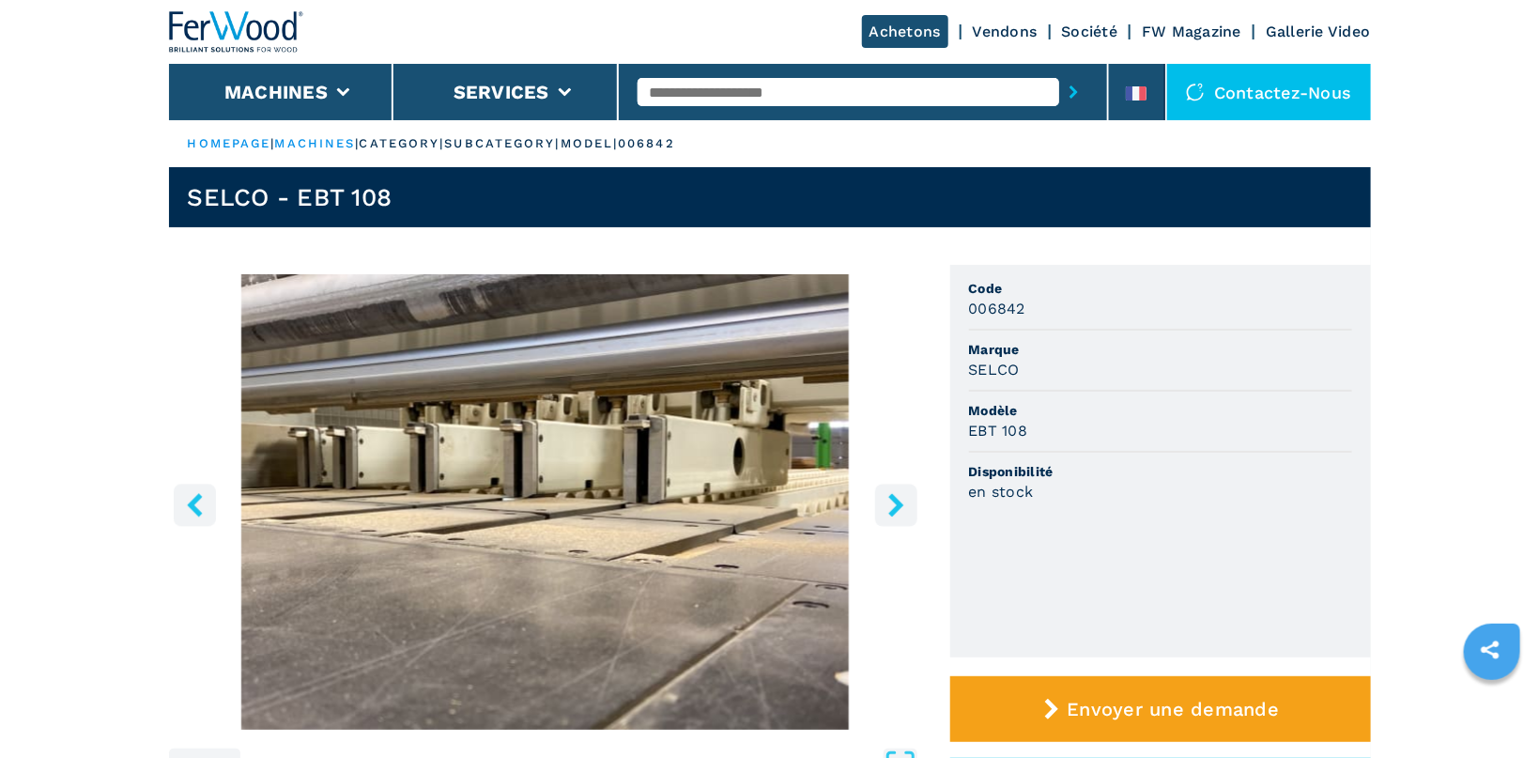
click at [891, 506] on icon "right-button" at bounding box center [895, 504] width 23 height 23
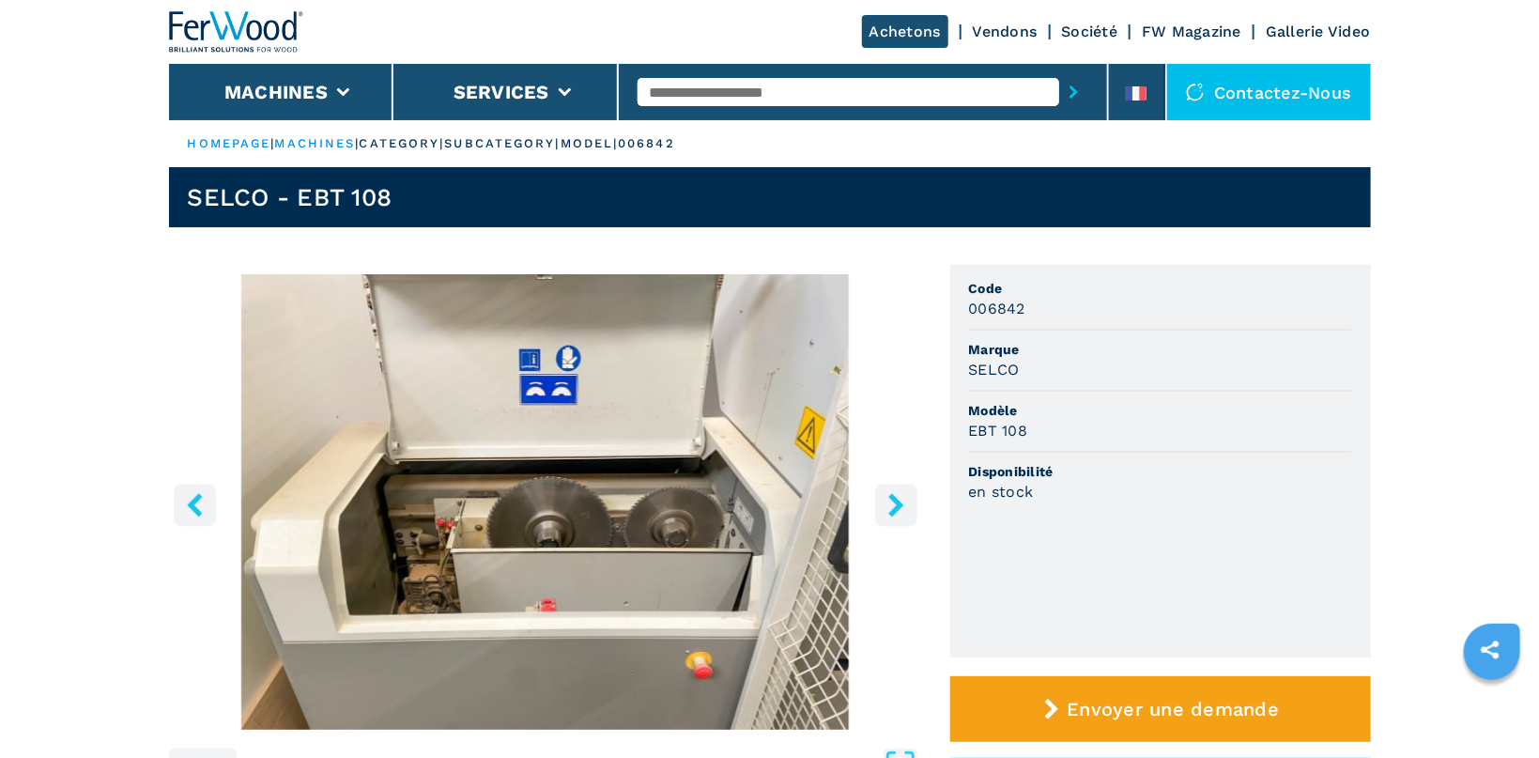
click at [891, 506] on icon "right-button" at bounding box center [895, 504] width 23 height 23
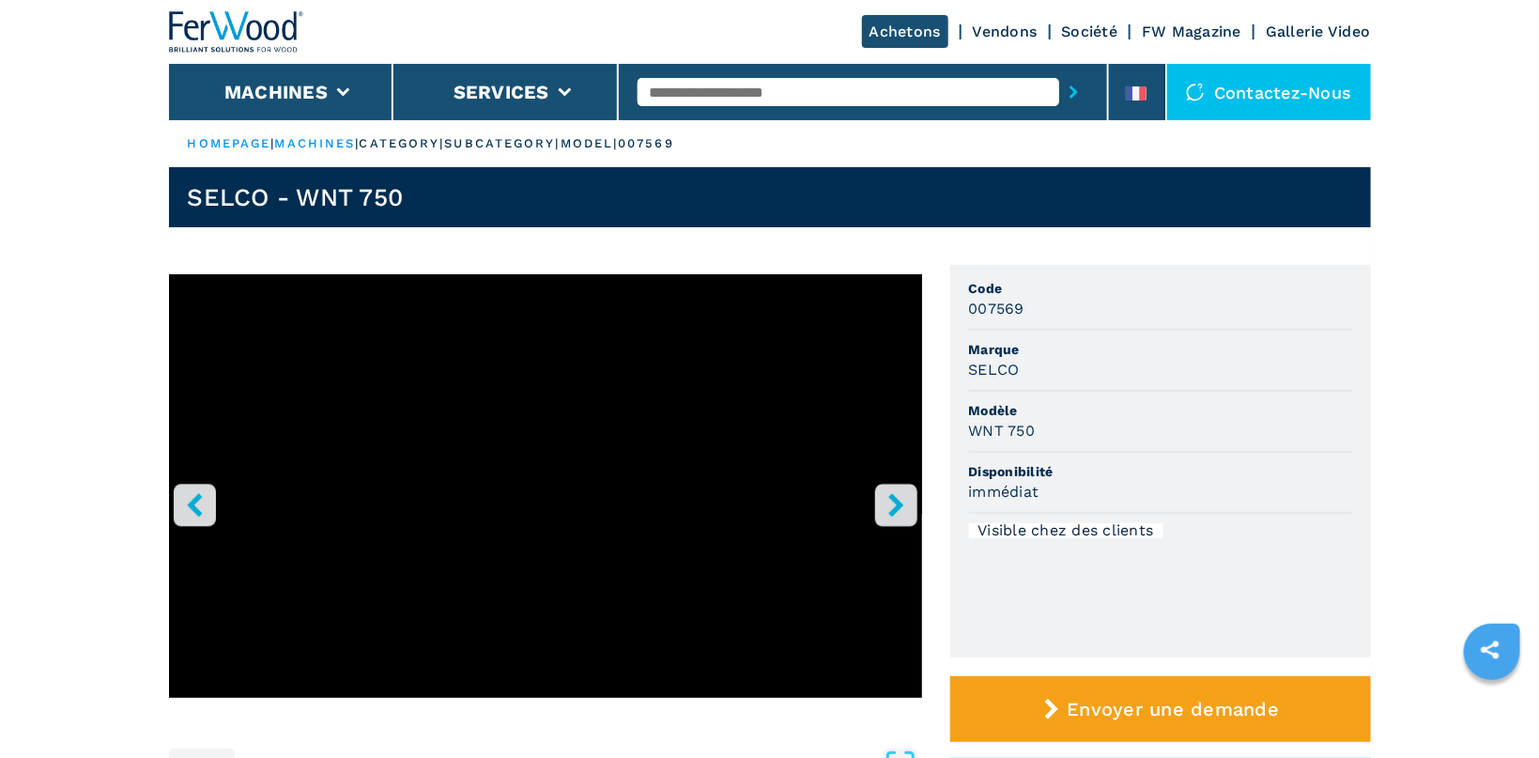
click at [894, 496] on icon "right-button" at bounding box center [895, 504] width 15 height 23
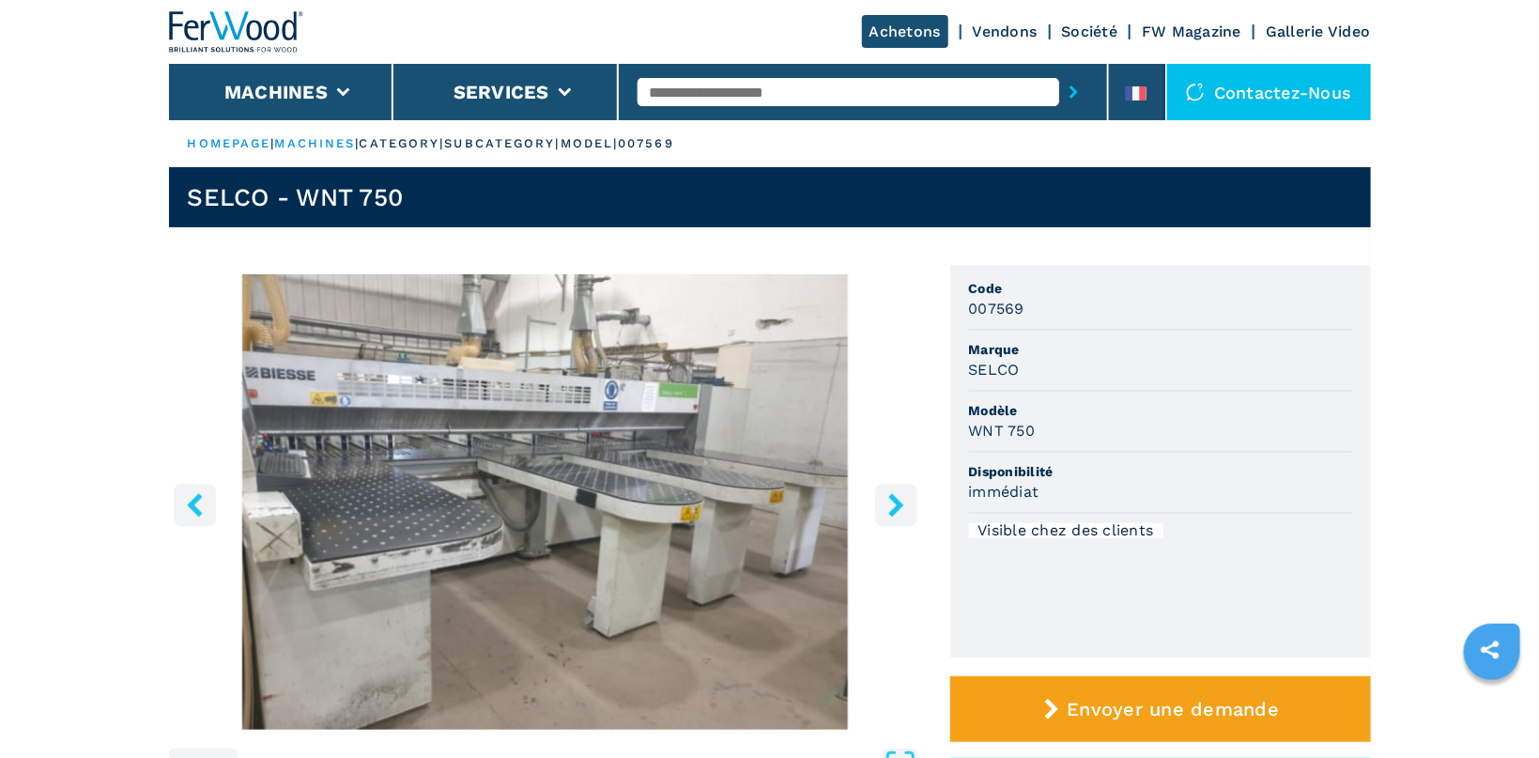
click at [894, 496] on icon "right-button" at bounding box center [895, 504] width 15 height 23
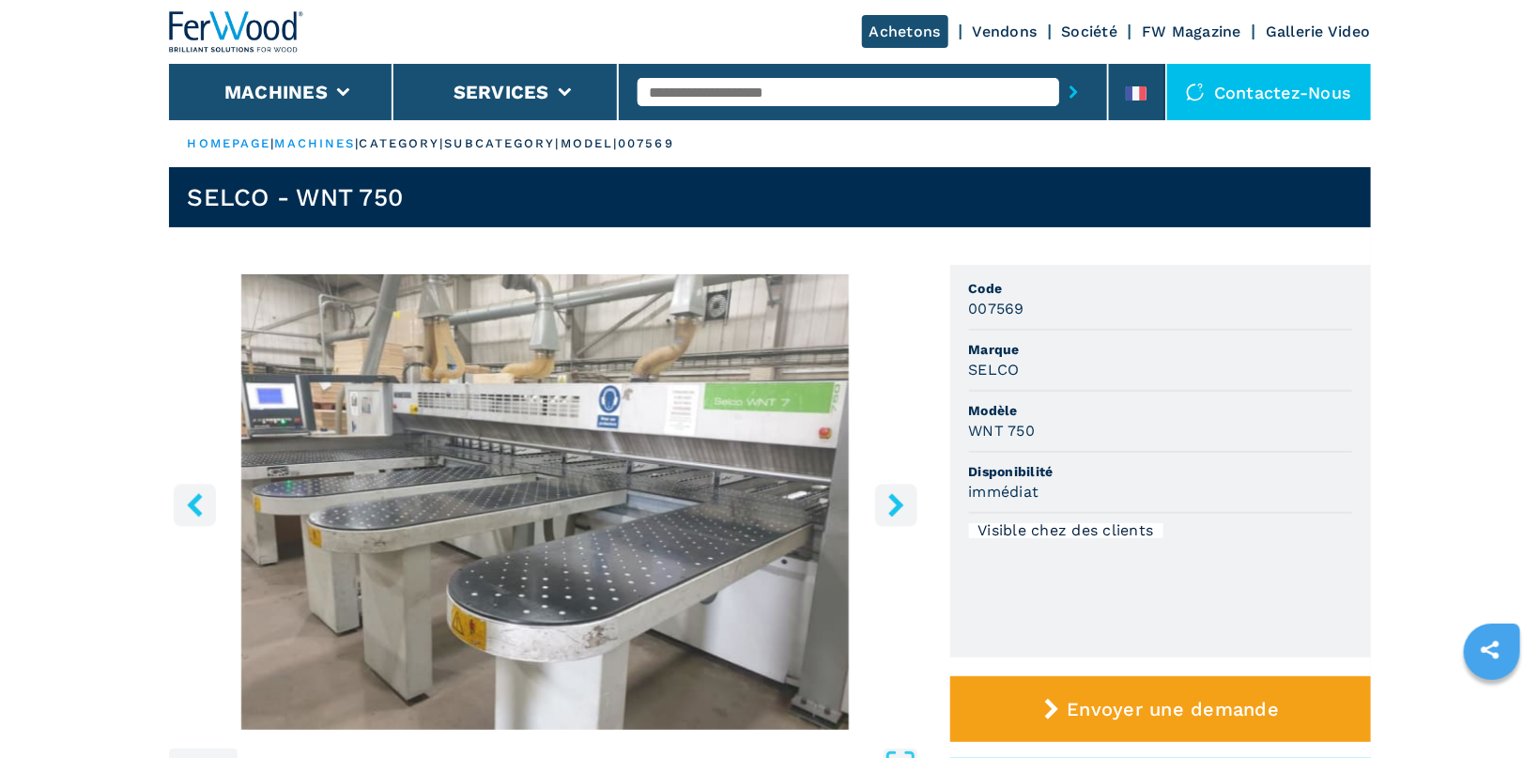
click at [894, 496] on icon "right-button" at bounding box center [895, 504] width 15 height 23
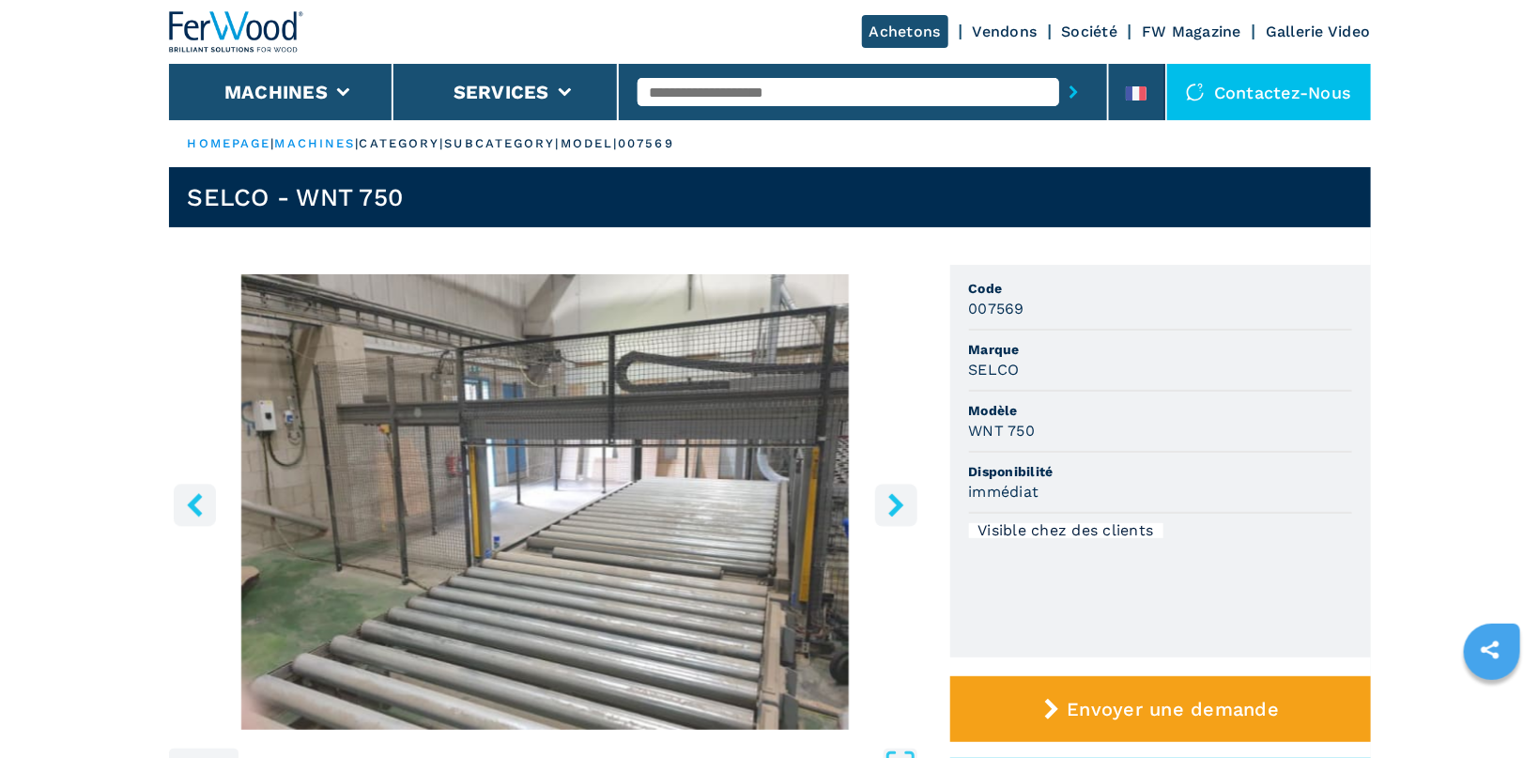
click at [894, 496] on icon "right-button" at bounding box center [895, 504] width 15 height 23
